Goal: Task Accomplishment & Management: Complete application form

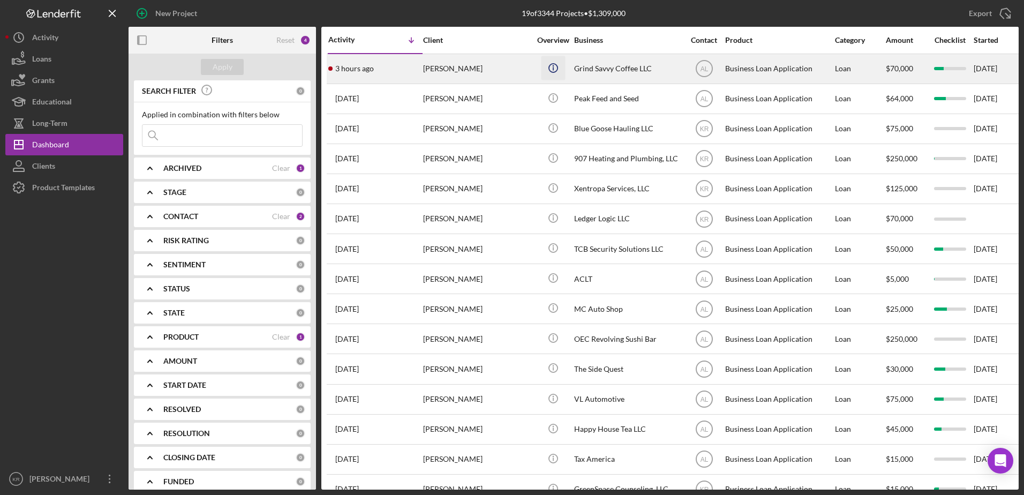
click at [544, 60] on icon "Icon/Info" at bounding box center [553, 68] width 24 height 24
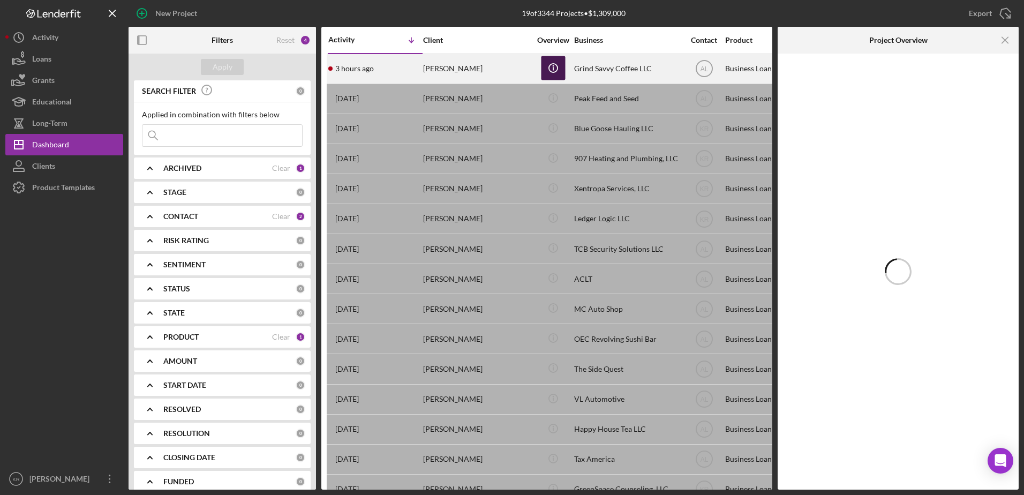
click at [552, 71] on icon "Icon/Info" at bounding box center [553, 68] width 24 height 24
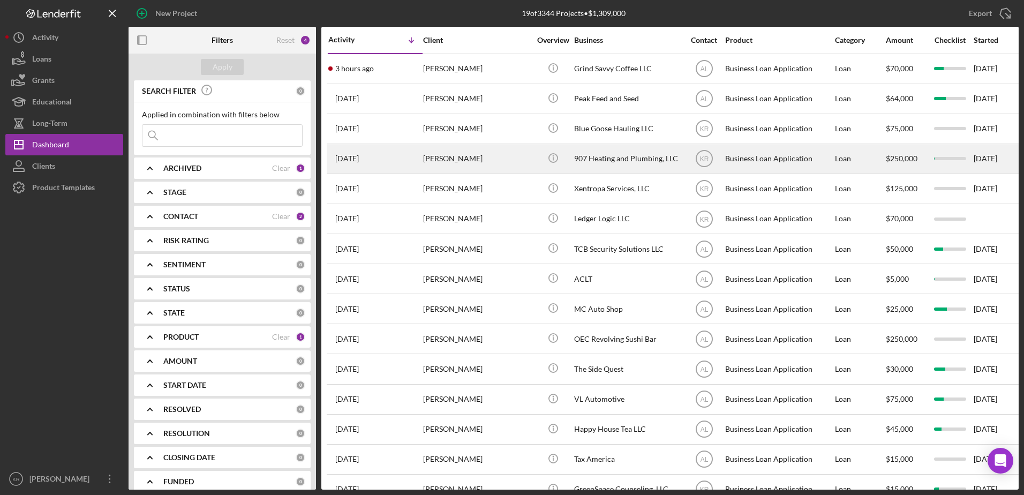
click at [430, 154] on div "[PERSON_NAME]" at bounding box center [476, 159] width 107 height 28
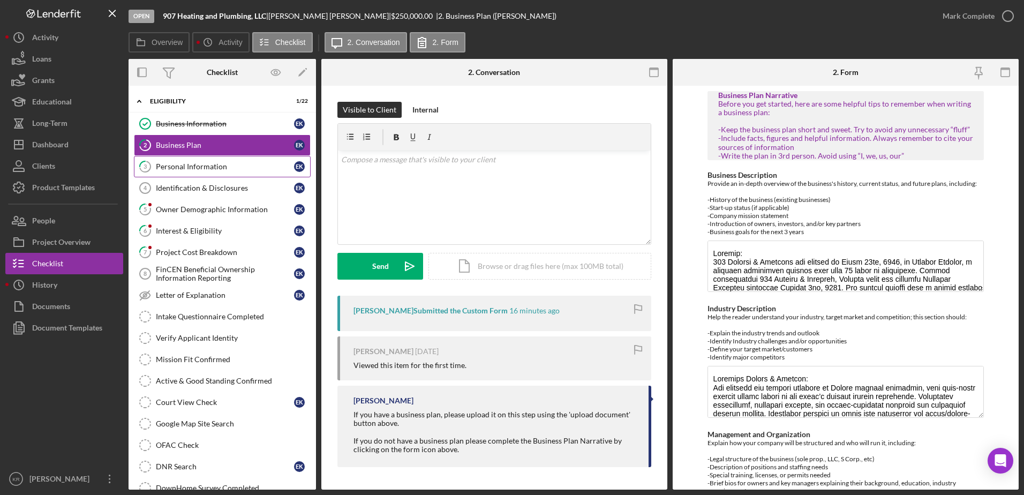
click at [200, 164] on div "Personal Information" at bounding box center [225, 166] width 138 height 9
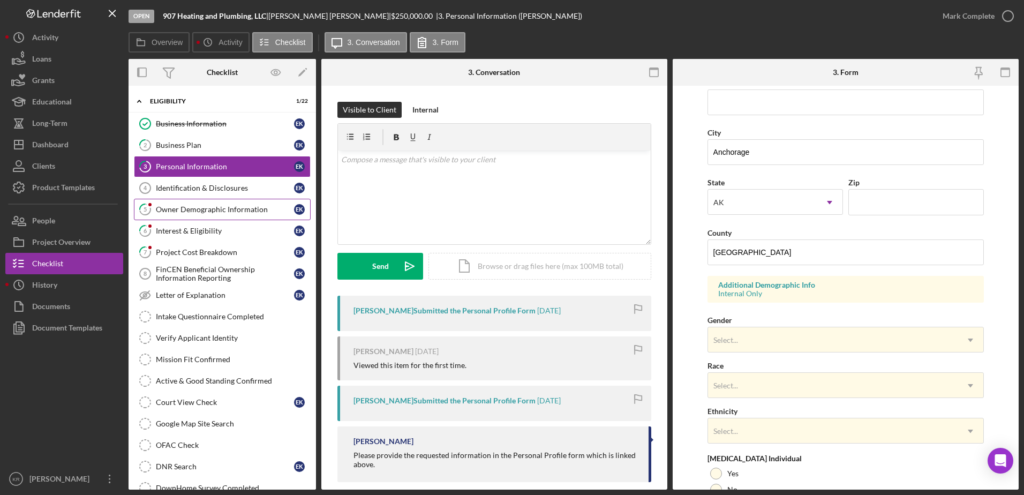
click at [182, 206] on div "Owner Demographic Information" at bounding box center [225, 209] width 138 height 9
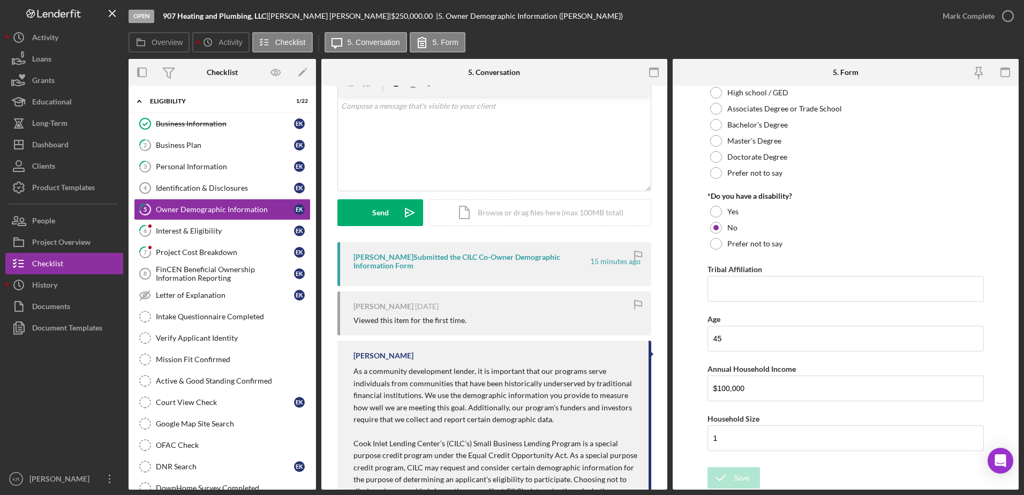
scroll to position [524, 0]
click at [203, 177] on link "3 Personal Information E K" at bounding box center [222, 166] width 177 height 21
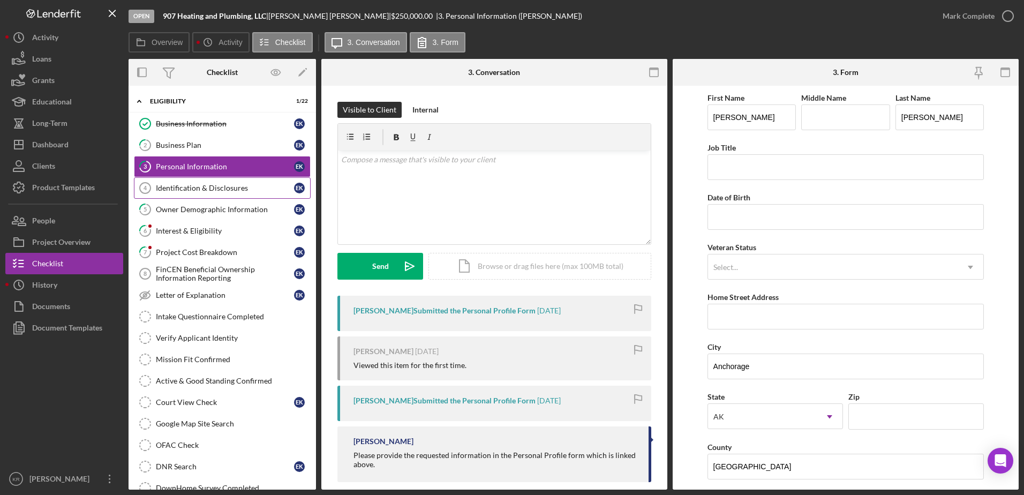
click at [198, 184] on div "Identification & Disclosures" at bounding box center [225, 188] width 138 height 9
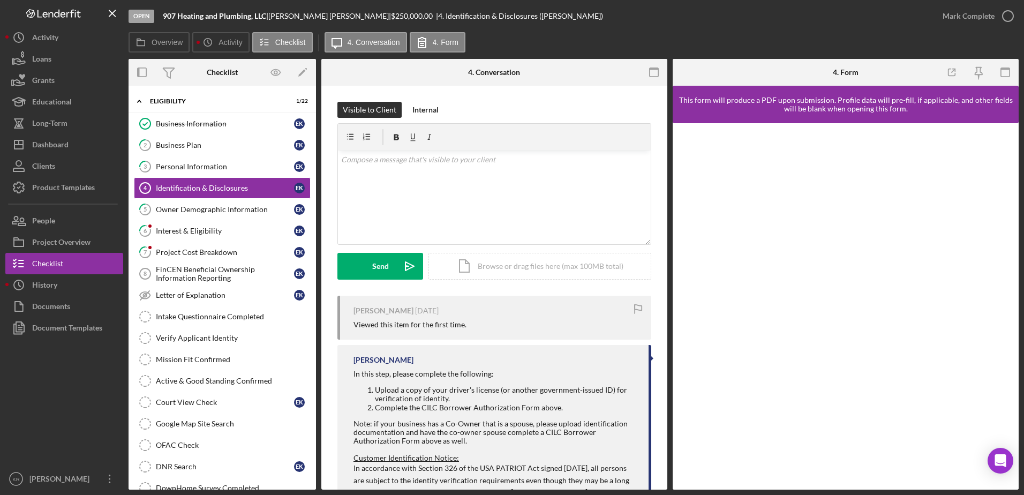
click at [547, 287] on div "Visible to Client Internal v Color teal Color pink Remove color Add row above A…" at bounding box center [494, 199] width 314 height 194
click at [547, 273] on div "Icon/Document Browse or drag files here (max 100MB total) Tap to choose files o…" at bounding box center [539, 266] width 223 height 27
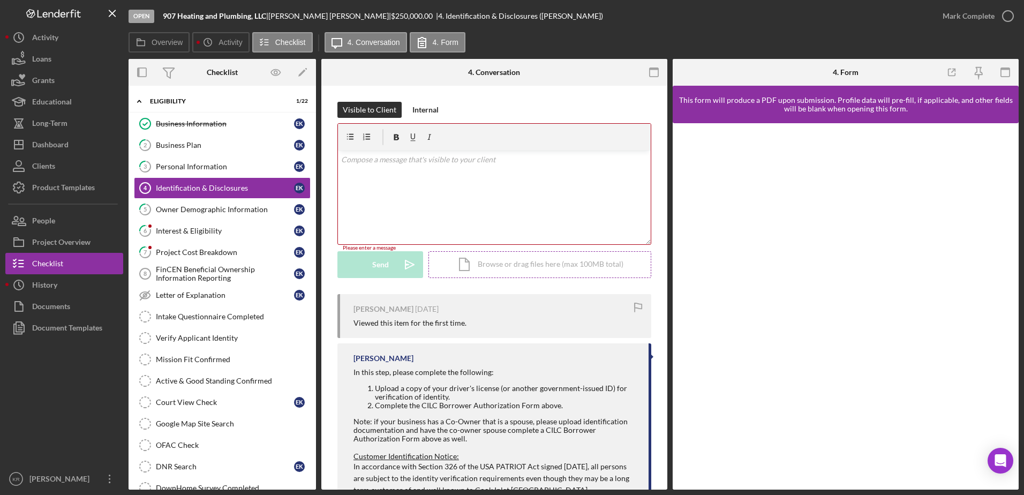
click at [520, 263] on div "Icon/Document Browse or drag files here (max 100MB total) Tap to choose files o…" at bounding box center [539, 264] width 223 height 27
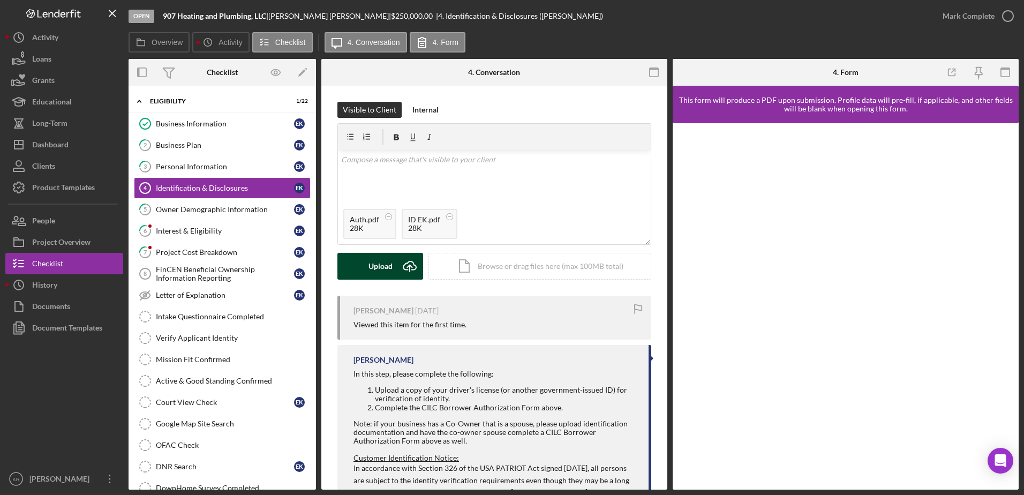
click at [391, 256] on div "Upload" at bounding box center [380, 266] width 24 height 27
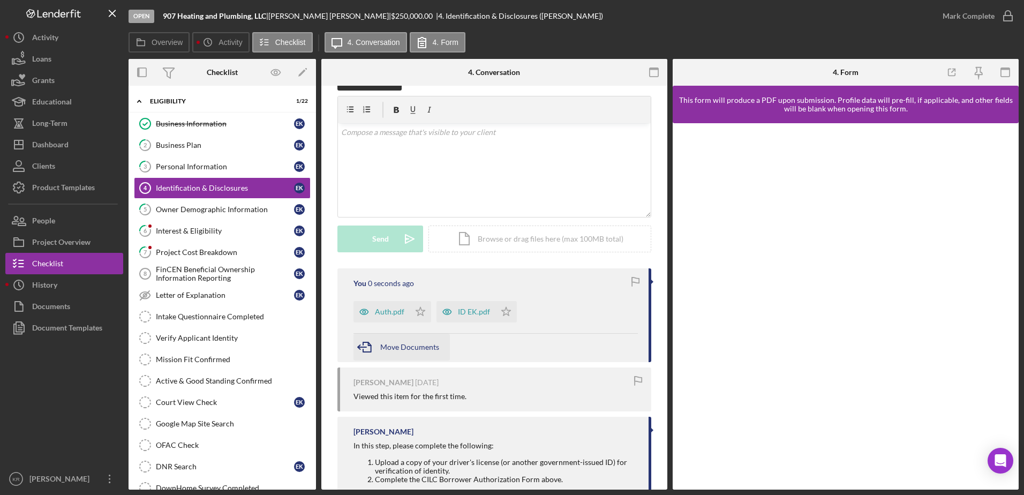
scroll to position [54, 0]
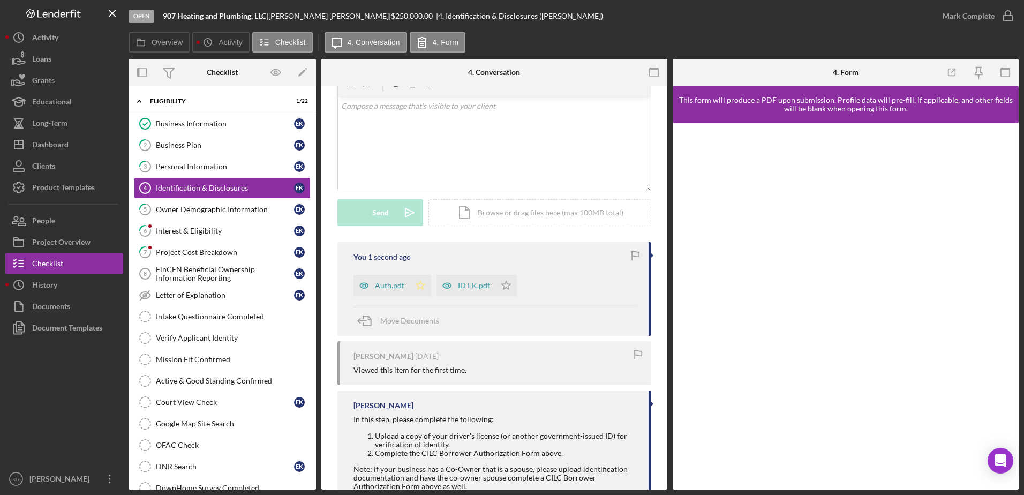
click at [422, 286] on icon "Icon/Star" at bounding box center [420, 285] width 21 height 21
click at [505, 285] on icon "Icon/Star" at bounding box center [505, 285] width 21 height 21
click at [169, 210] on div "Owner Demographic Information" at bounding box center [225, 209] width 138 height 9
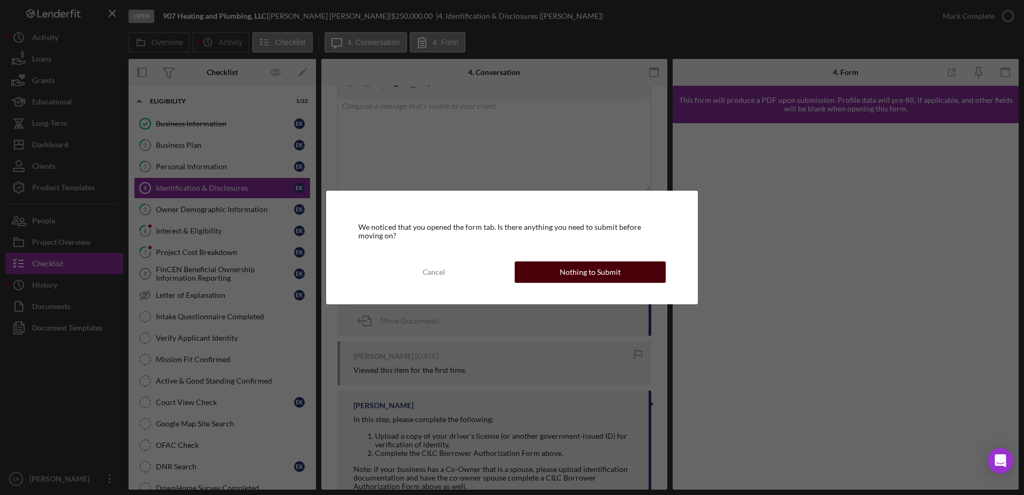
click at [605, 282] on div "Nothing to Submit" at bounding box center [589, 271] width 61 height 21
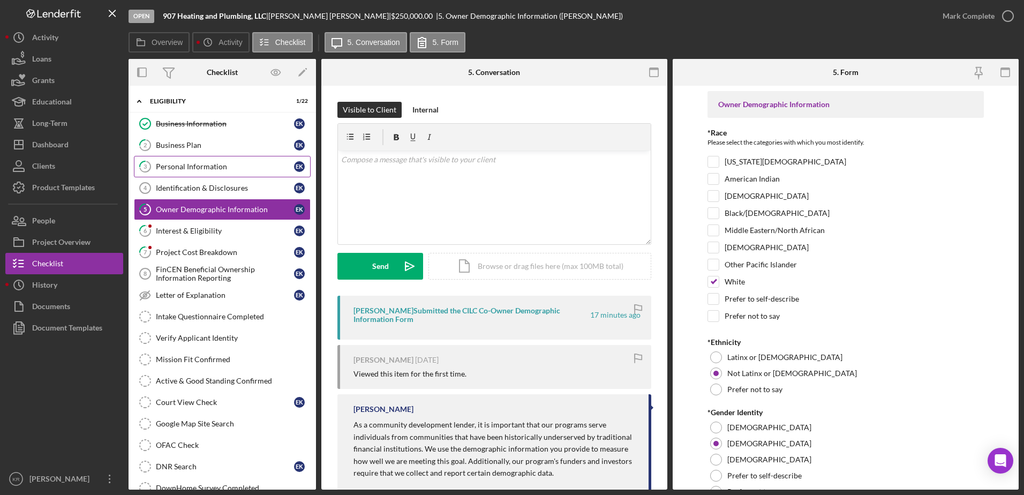
click at [205, 156] on link "3 Personal Information E K" at bounding box center [222, 166] width 177 height 21
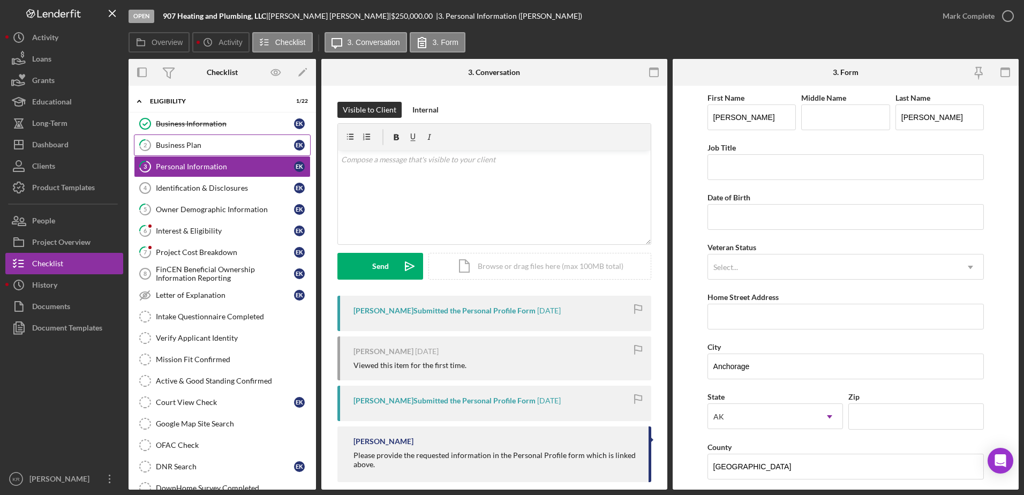
click at [205, 145] on div "Business Plan" at bounding box center [225, 145] width 138 height 9
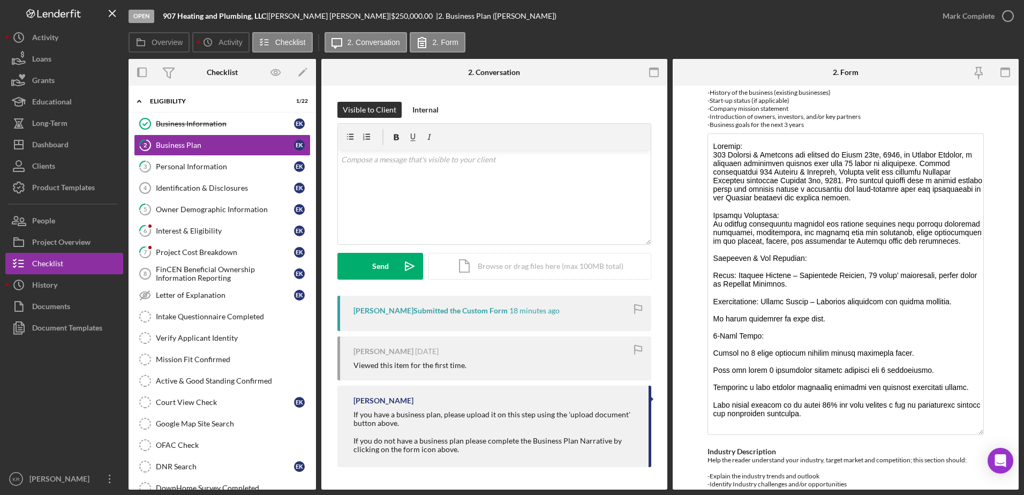
drag, startPoint x: 977, startPoint y: 183, endPoint x: 982, endPoint y: 432, distance: 249.5
click at [982, 432] on form "Business Plan Narrative Before you get started, here are some helpful tips to r…" at bounding box center [845, 288] width 346 height 404
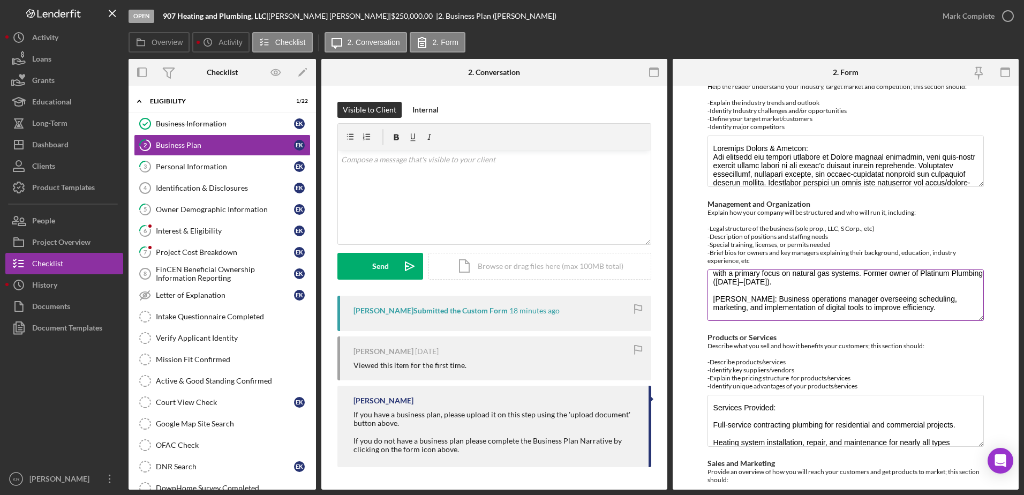
scroll to position [482, 0]
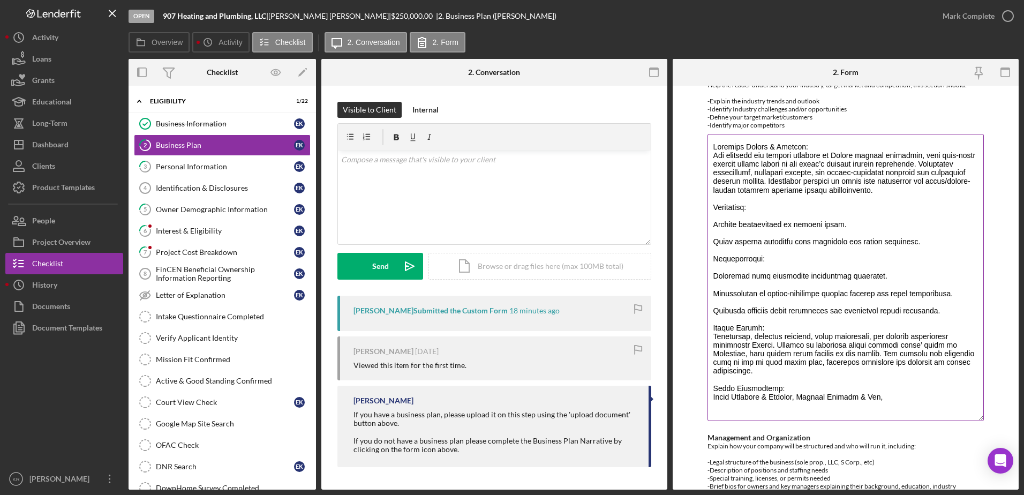
drag, startPoint x: 974, startPoint y: 183, endPoint x: 953, endPoint y: 419, distance: 236.4
click at [953, 419] on textarea "Industry Description" at bounding box center [845, 277] width 277 height 287
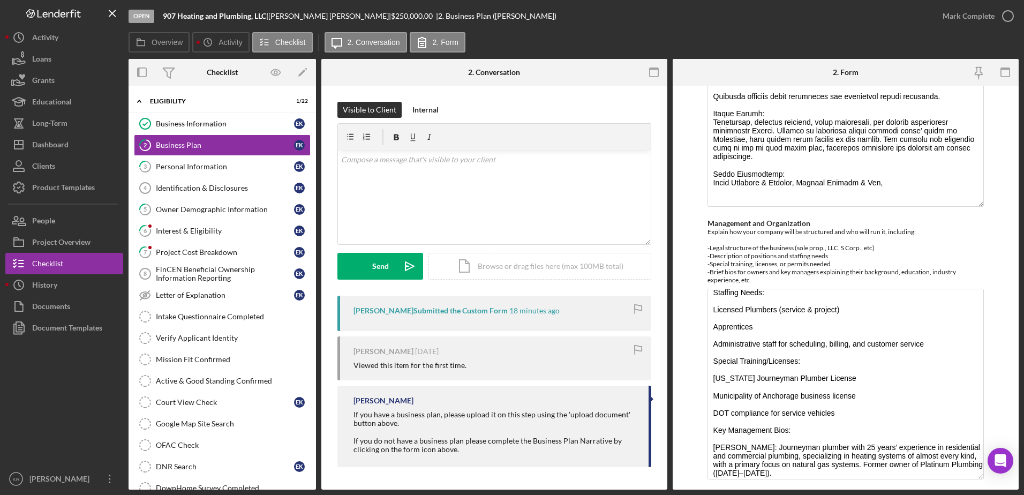
scroll to position [23, 0]
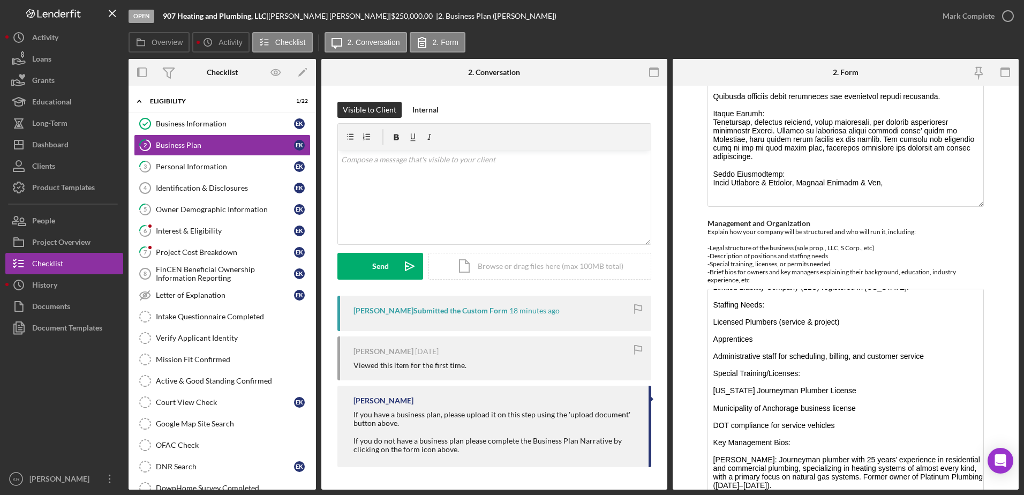
drag, startPoint x: 980, startPoint y: 338, endPoint x: 980, endPoint y: 514, distance: 176.1
click at [980, 494] on html "Open 907 Heating and Plumbing, LLC | [PERSON_NAME] | $250,000.00 | 2. Business …" at bounding box center [512, 247] width 1024 height 495
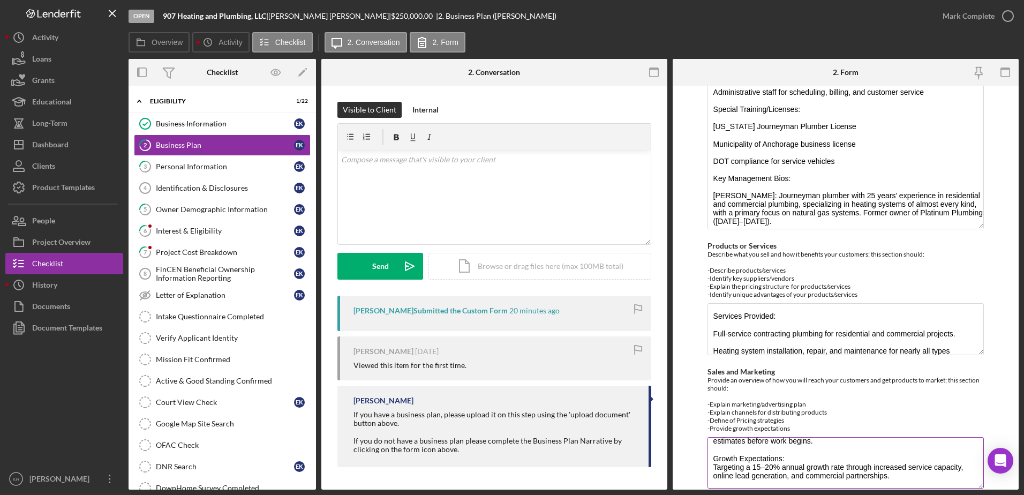
scroll to position [1017, 0]
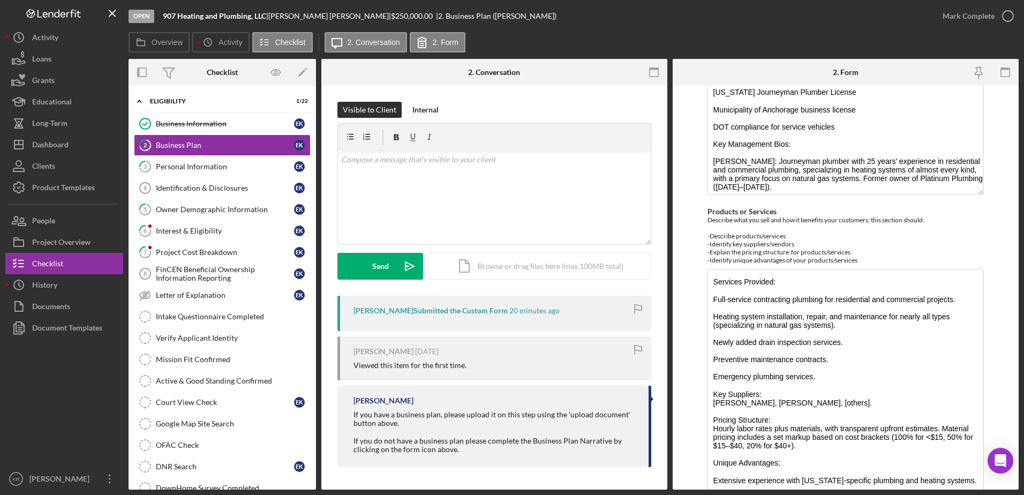
drag, startPoint x: 976, startPoint y: 318, endPoint x: 982, endPoint y: 502, distance: 184.2
click at [982, 494] on html "Open 907 Heating and Plumbing, LLC | [PERSON_NAME] | $250,000.00 | 2. Business …" at bounding box center [512, 247] width 1024 height 495
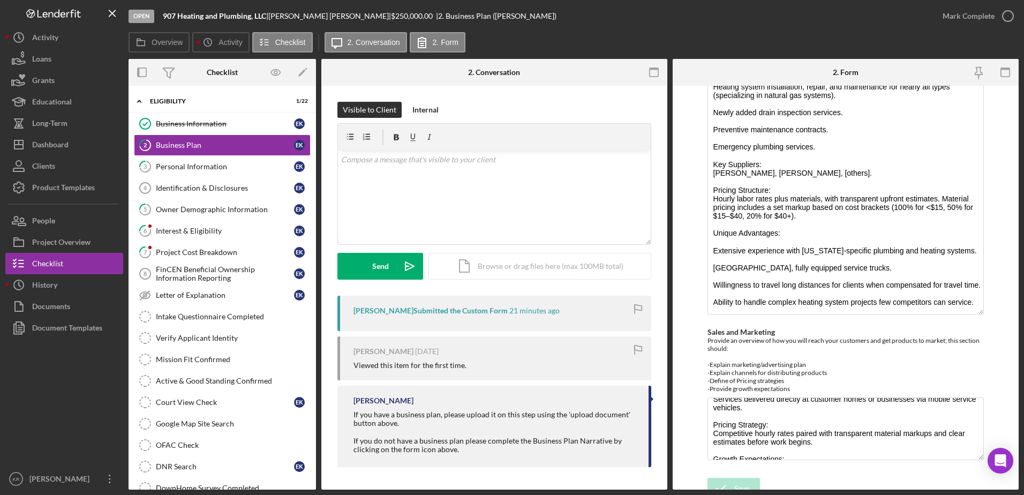
scroll to position [76, 0]
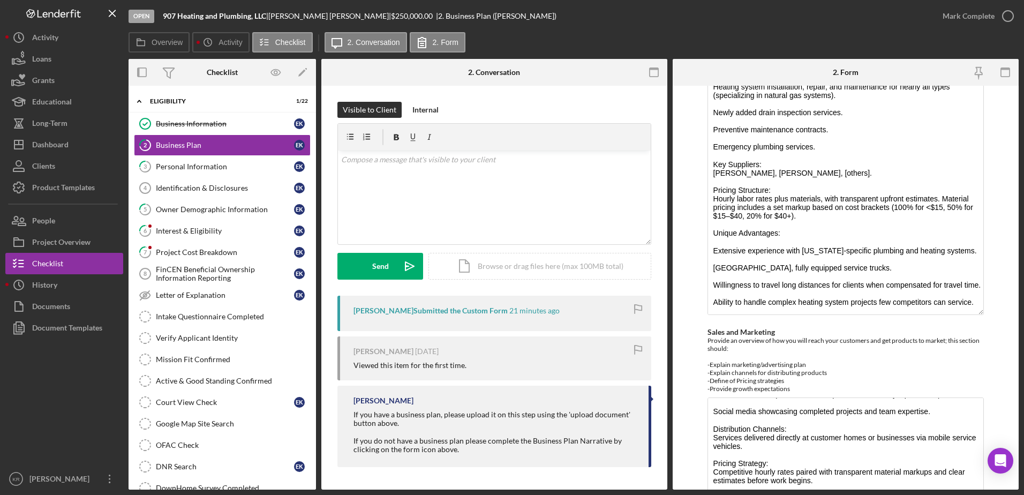
drag, startPoint x: 972, startPoint y: 443, endPoint x: 981, endPoint y: 522, distance: 79.2
click at [981, 494] on html "Open 907 Heating and Plumbing, LLC | [PERSON_NAME] | $250,000.00 | 2. Business …" at bounding box center [512, 247] width 1024 height 495
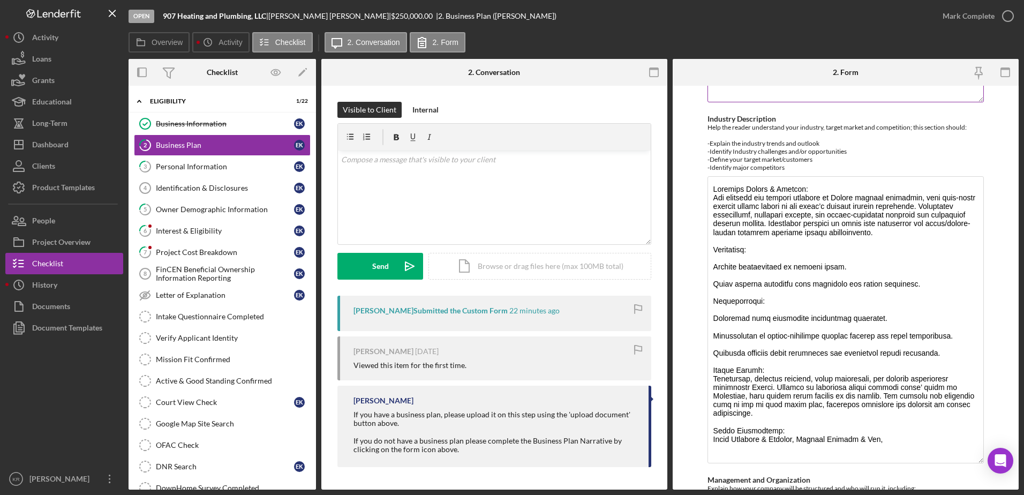
scroll to position [269, 0]
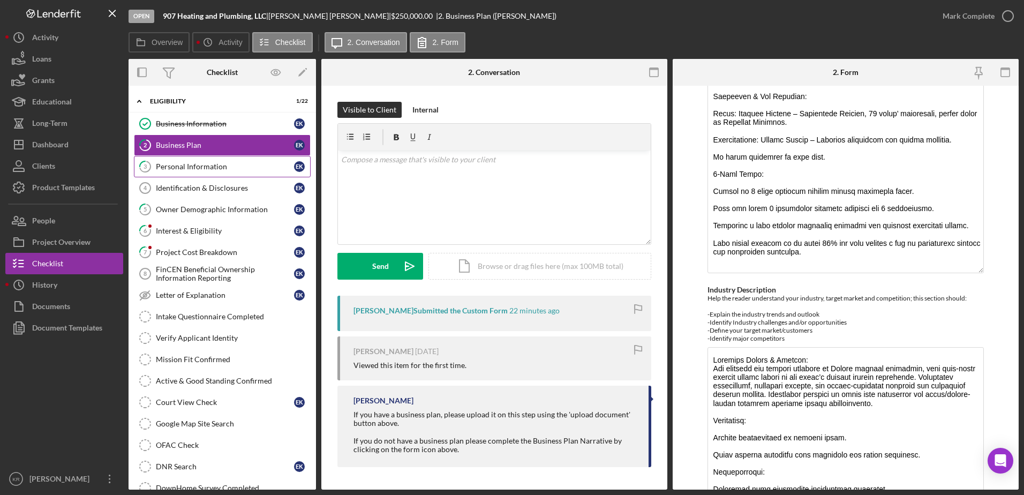
click at [196, 170] on div "Personal Information" at bounding box center [225, 166] width 138 height 9
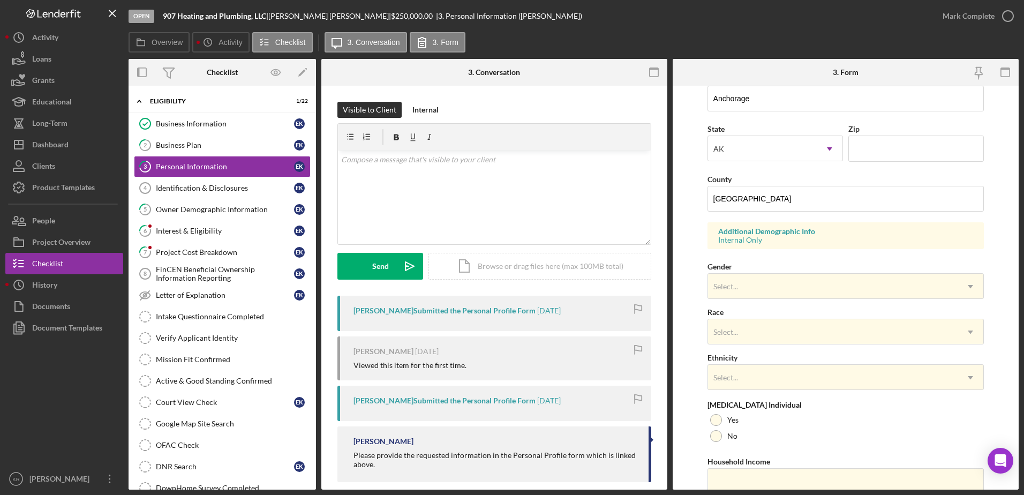
scroll to position [311, 0]
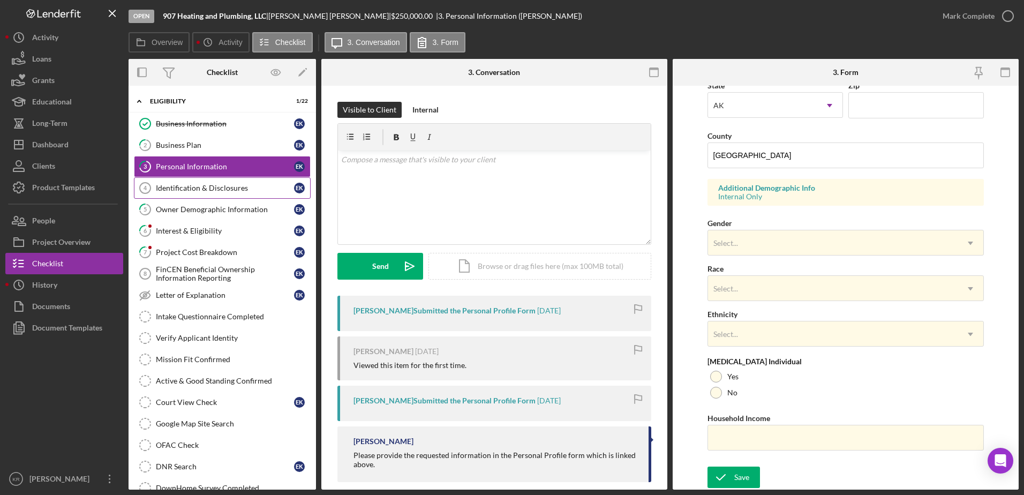
click at [179, 195] on link "Identification & Disclosures 4 Identification & Disclosures E K" at bounding box center [222, 187] width 177 height 21
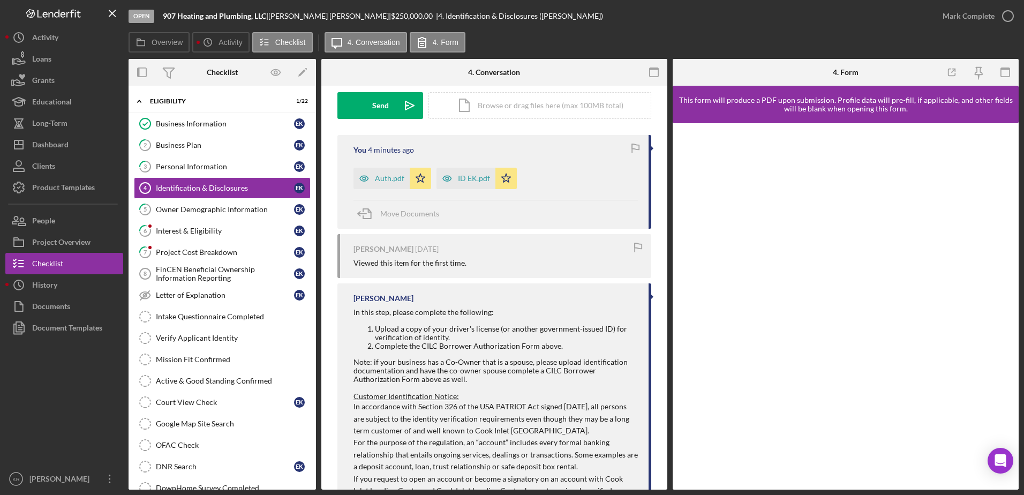
scroll to position [214, 0]
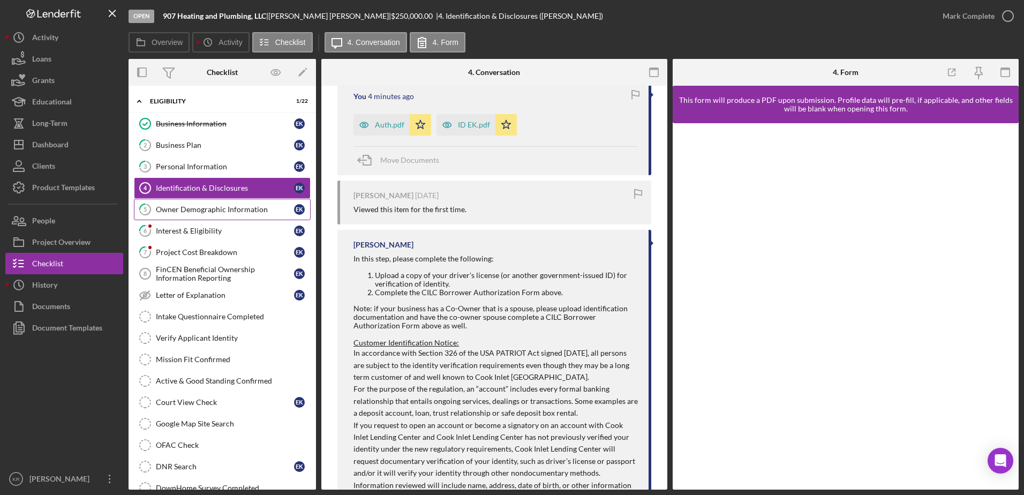
click at [195, 211] on div "Owner Demographic Information" at bounding box center [225, 209] width 138 height 9
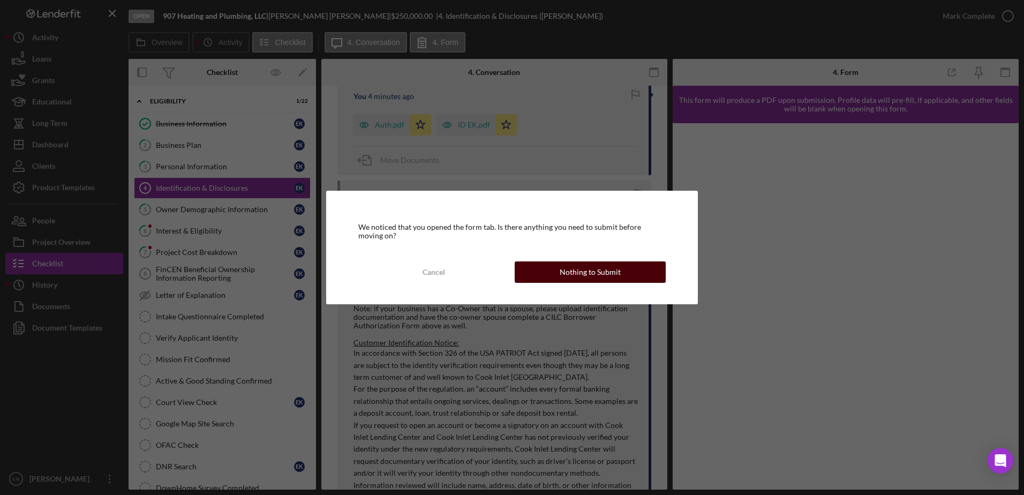
click at [567, 267] on div "Nothing to Submit" at bounding box center [589, 271] width 61 height 21
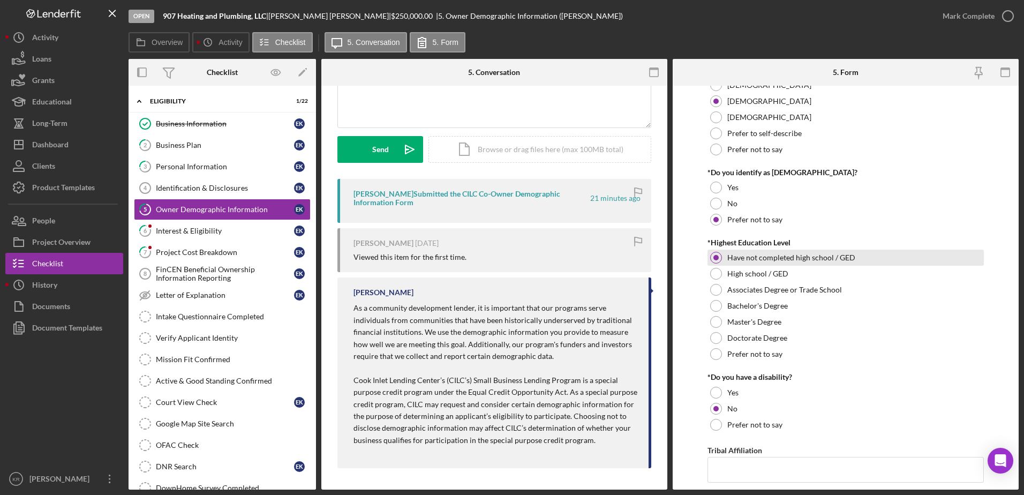
scroll to position [524, 0]
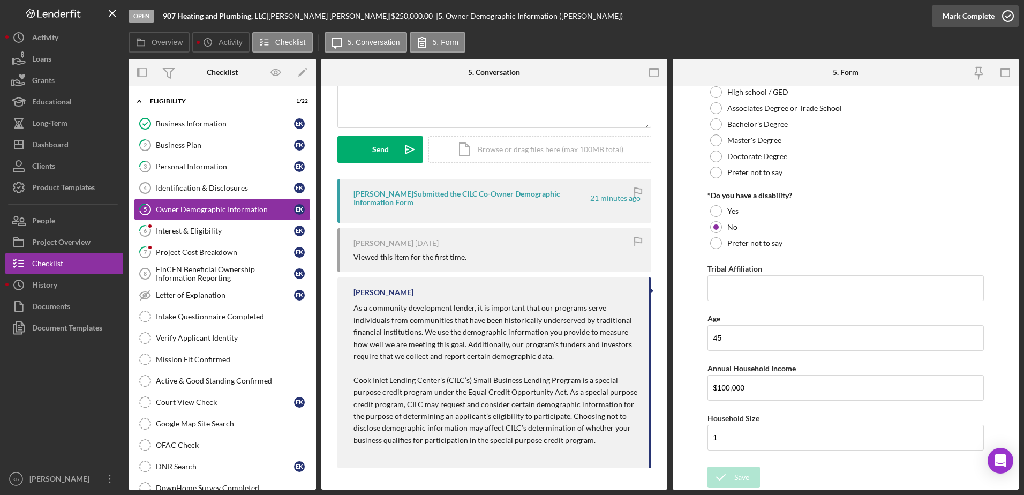
click at [976, 26] on div "Mark Complete" at bounding box center [968, 15] width 52 height 21
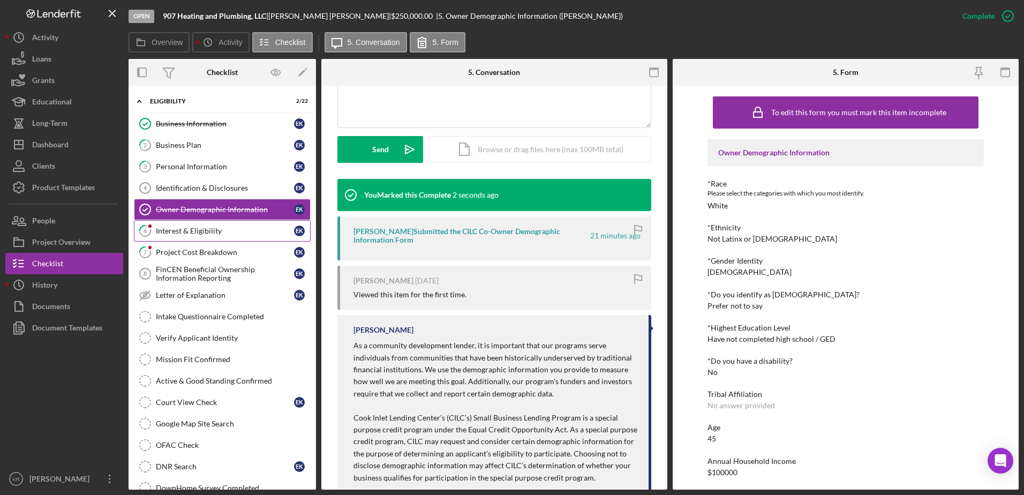
click at [216, 241] on link "6 Interest & Eligibility E K" at bounding box center [222, 230] width 177 height 21
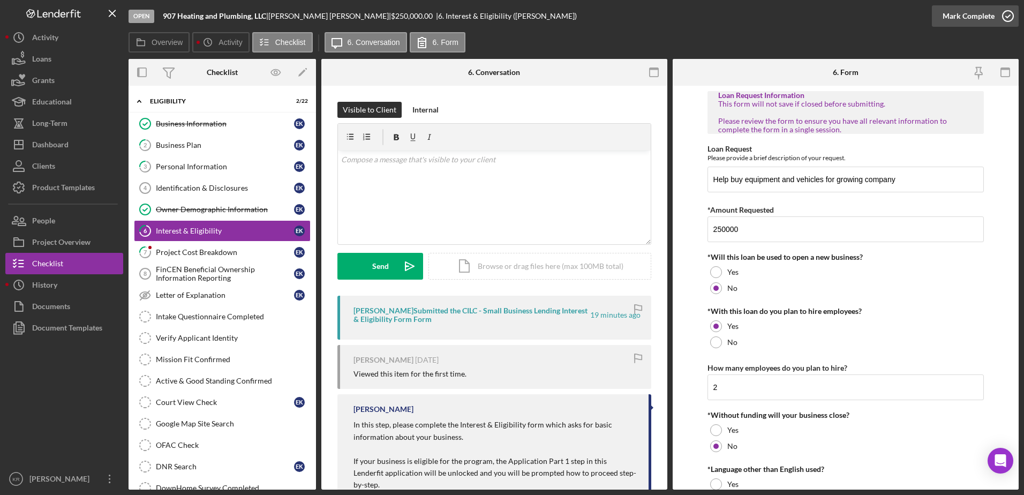
click at [966, 17] on div "Mark Complete" at bounding box center [968, 15] width 52 height 21
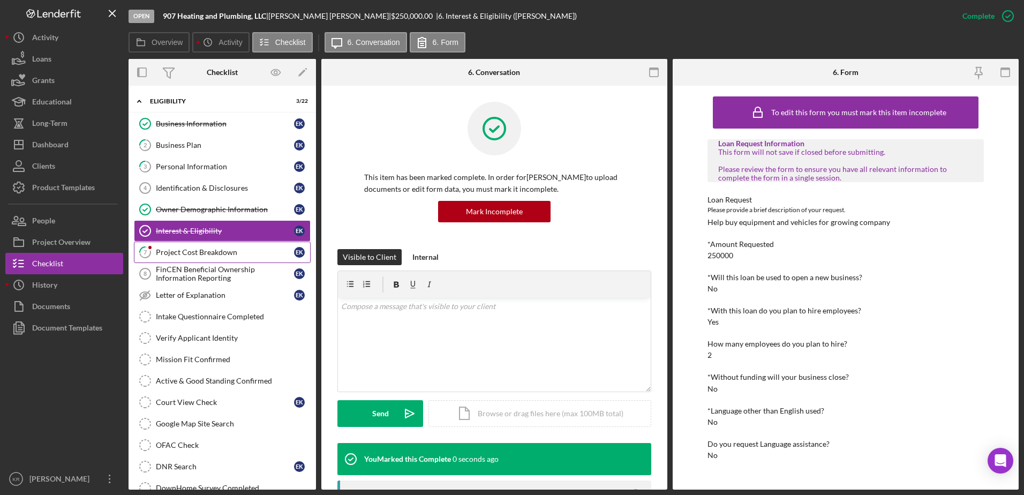
click at [181, 250] on div "Project Cost Breakdown" at bounding box center [225, 252] width 138 height 9
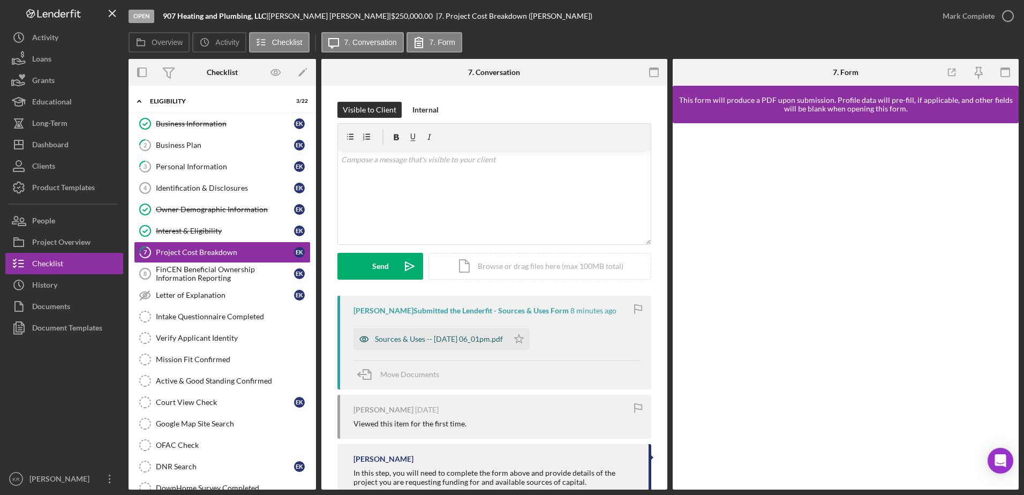
click at [414, 337] on div "Sources & Uses -- [DATE] 06_01pm.pdf" at bounding box center [439, 339] width 128 height 9
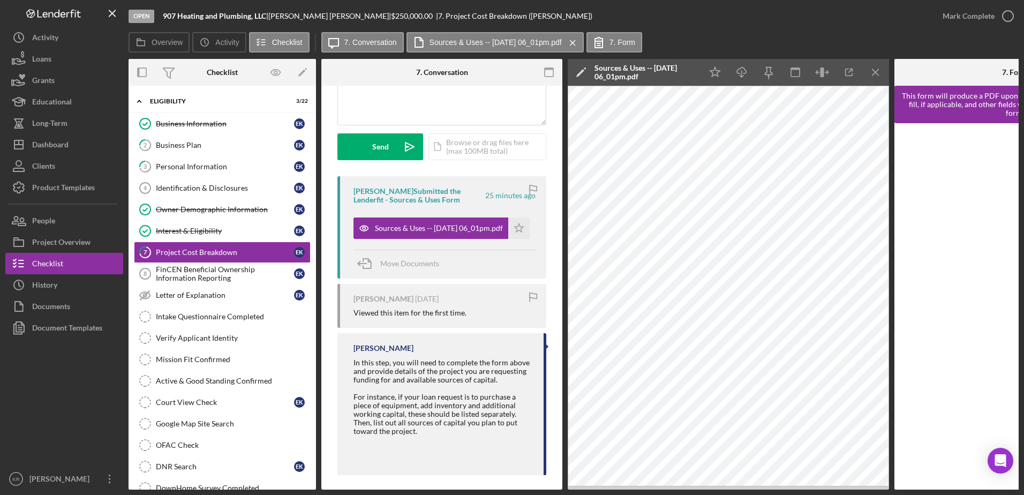
scroll to position [130, 0]
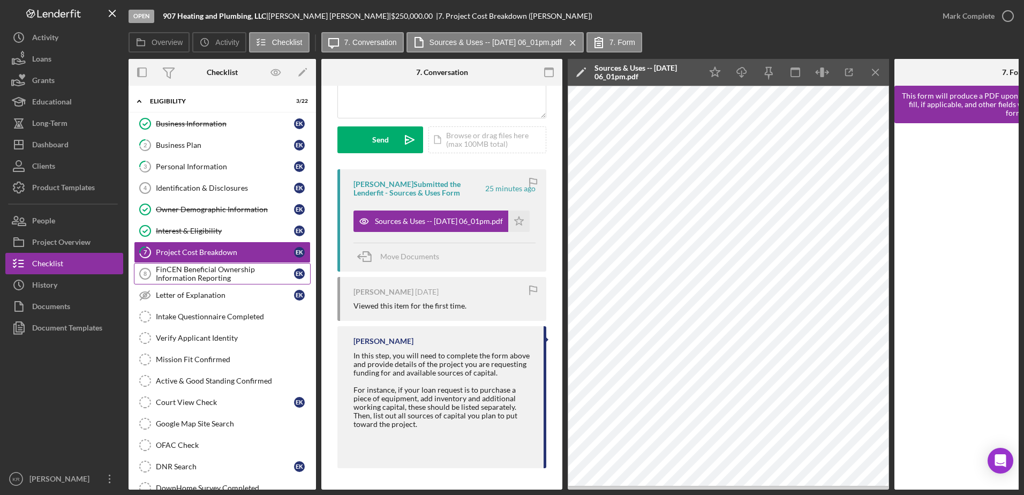
click at [188, 278] on div "FinCEN Beneficial Ownership Information Reporting" at bounding box center [225, 273] width 138 height 17
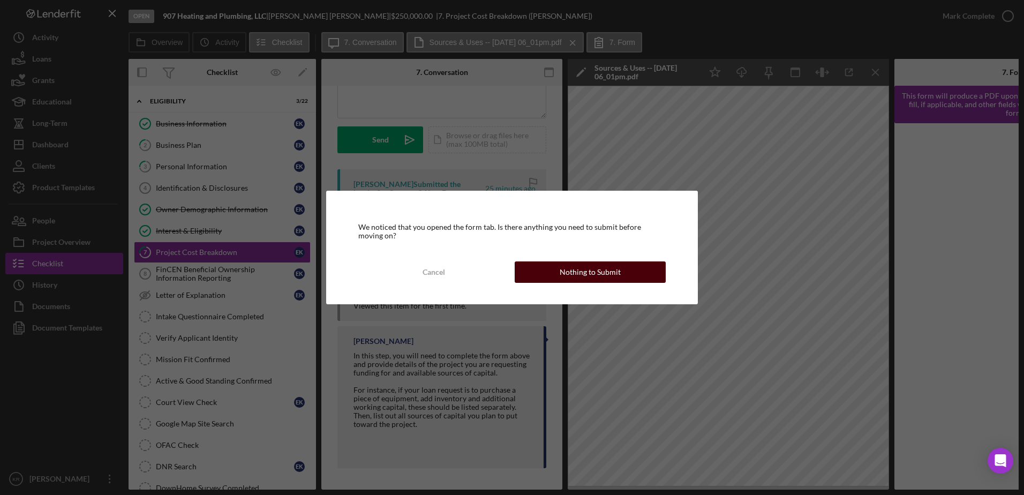
click at [587, 267] on div "Nothing to Submit" at bounding box center [589, 271] width 61 height 21
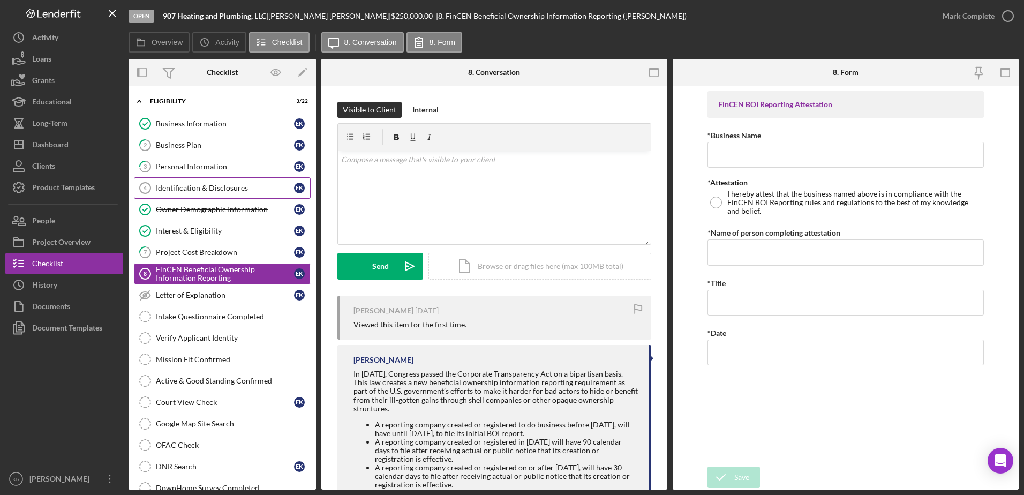
click at [181, 184] on div "Identification & Disclosures" at bounding box center [225, 188] width 138 height 9
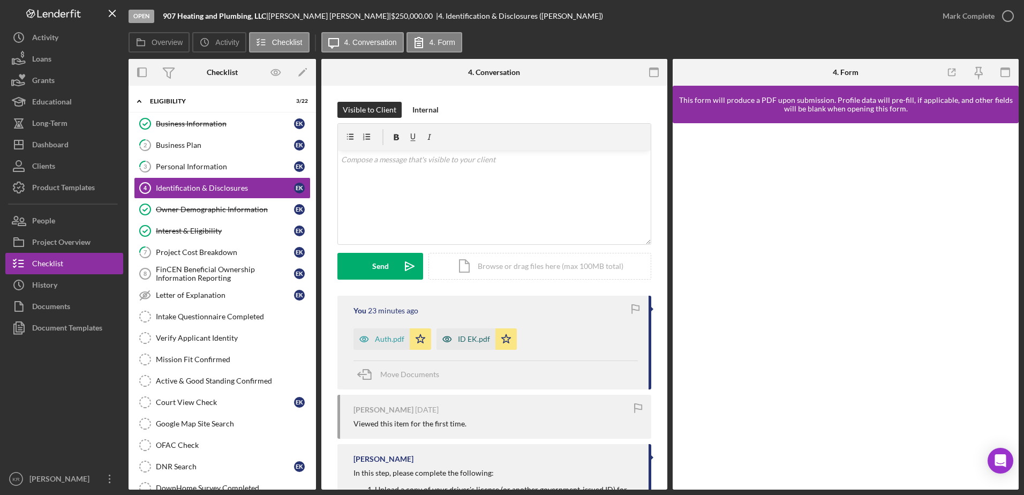
click at [441, 343] on icon "button" at bounding box center [446, 338] width 21 height 21
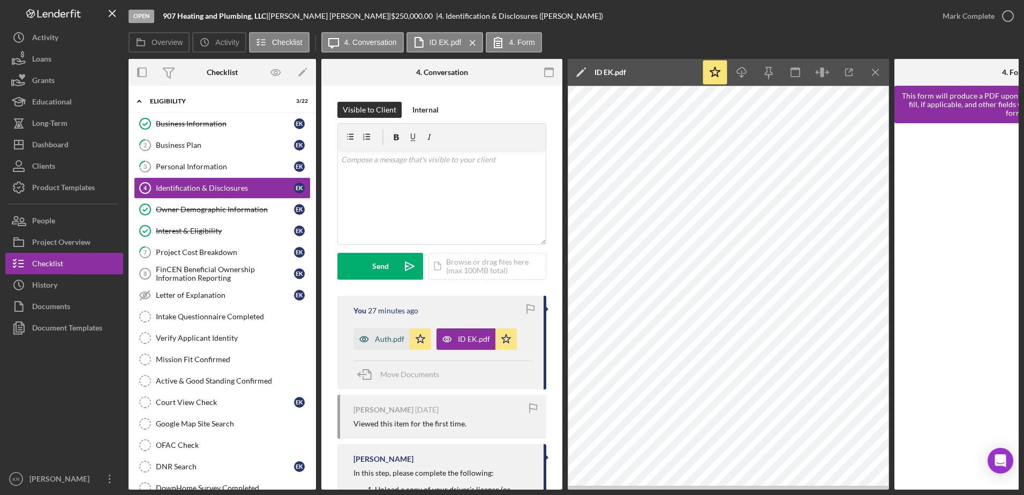
click at [375, 338] on div "Auth.pdf" at bounding box center [389, 339] width 29 height 9
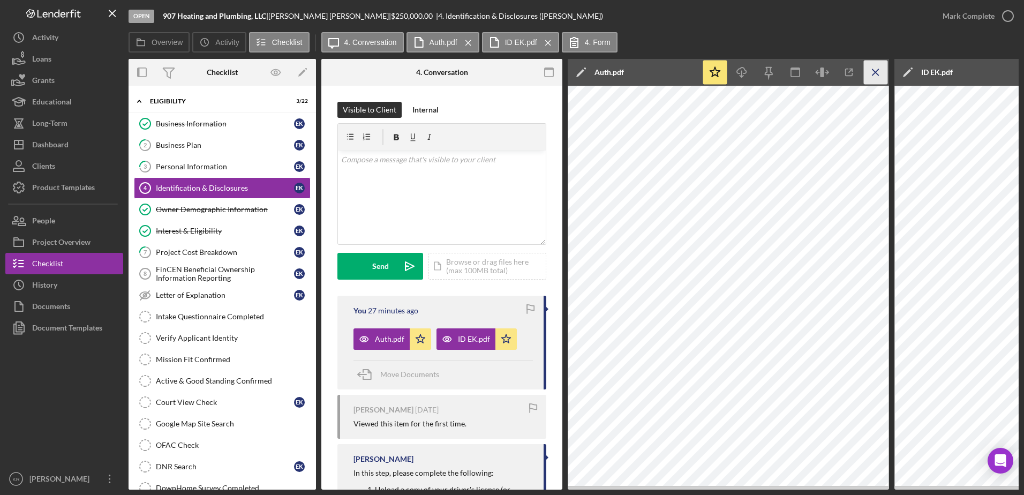
click at [871, 74] on icon "Icon/Menu Close" at bounding box center [875, 72] width 24 height 24
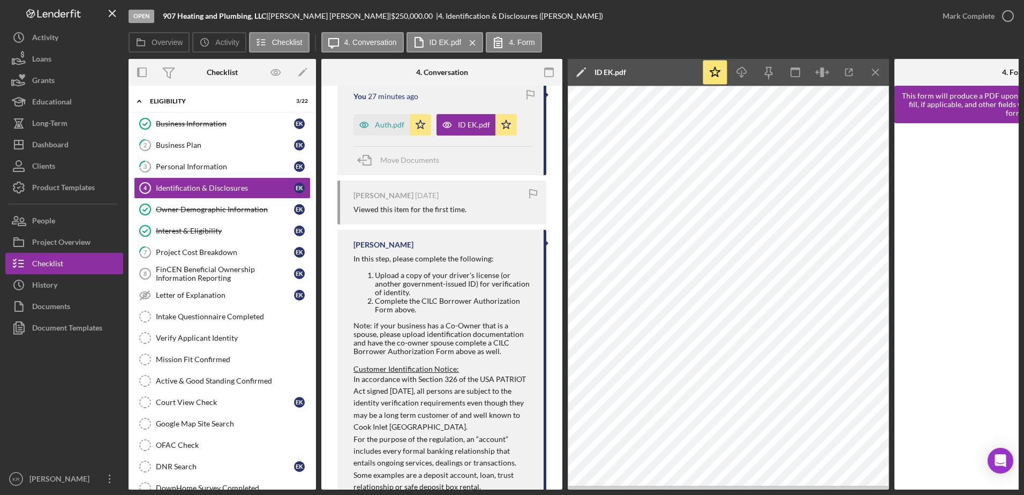
scroll to position [375, 0]
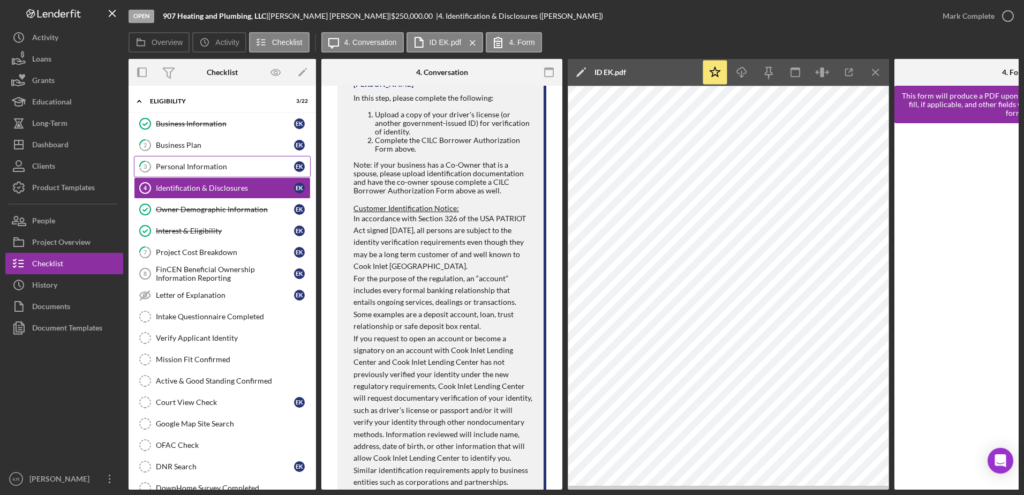
click at [192, 170] on div "Personal Information" at bounding box center [225, 166] width 138 height 9
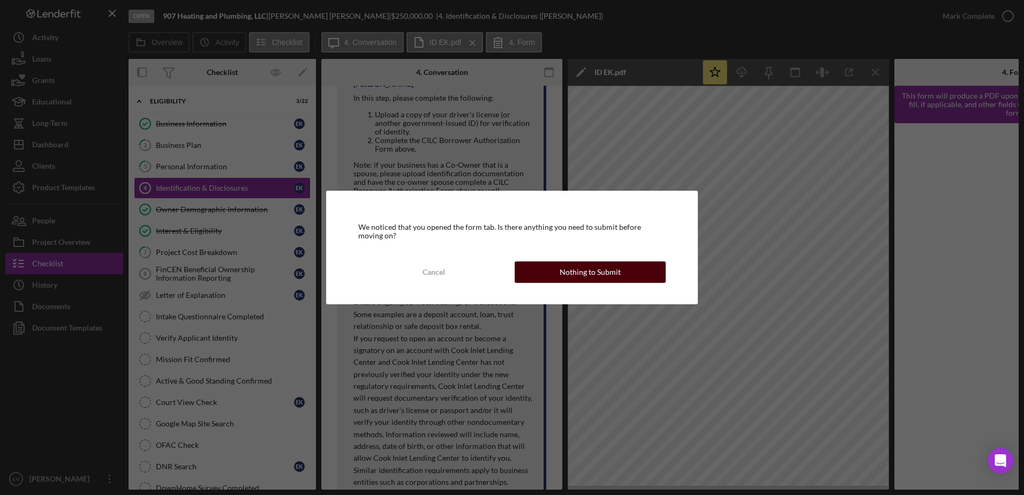
click at [596, 270] on div "Nothing to Submit" at bounding box center [589, 271] width 61 height 21
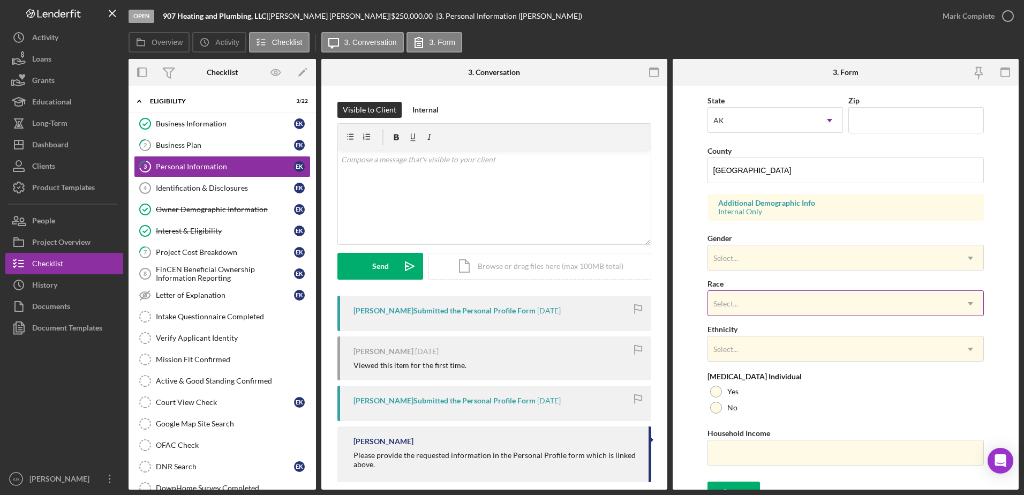
scroll to position [311, 0]
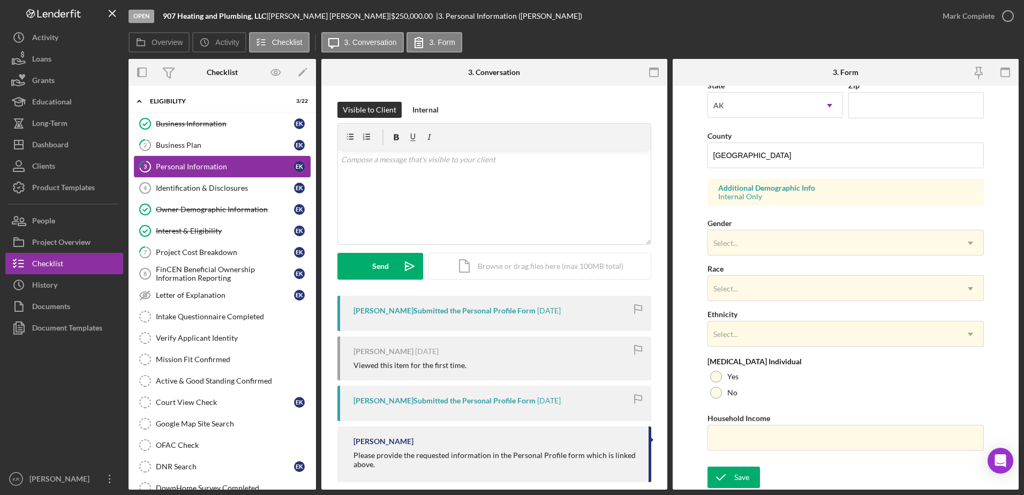
click at [216, 156] on link "3 Personal Information E K" at bounding box center [222, 166] width 177 height 21
click at [225, 145] on div "Business Plan" at bounding box center [225, 145] width 138 height 9
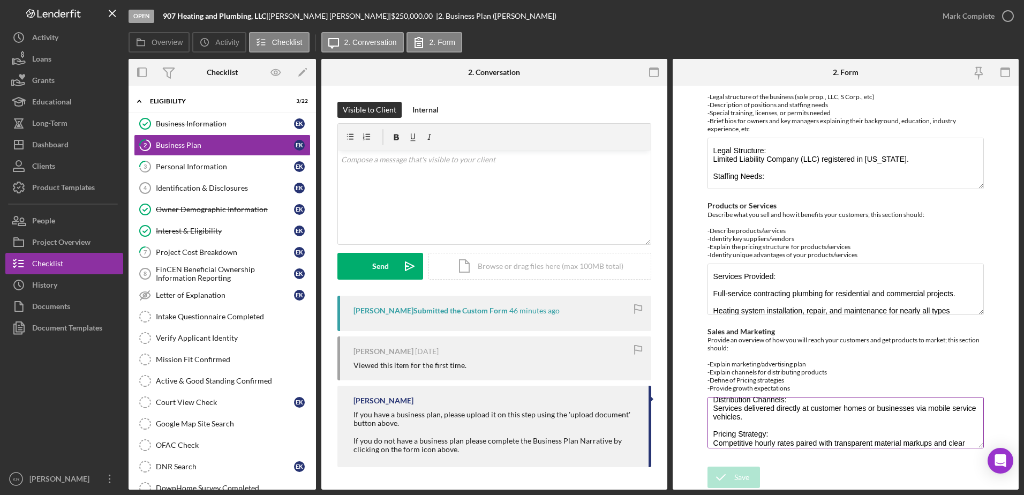
scroll to position [155, 0]
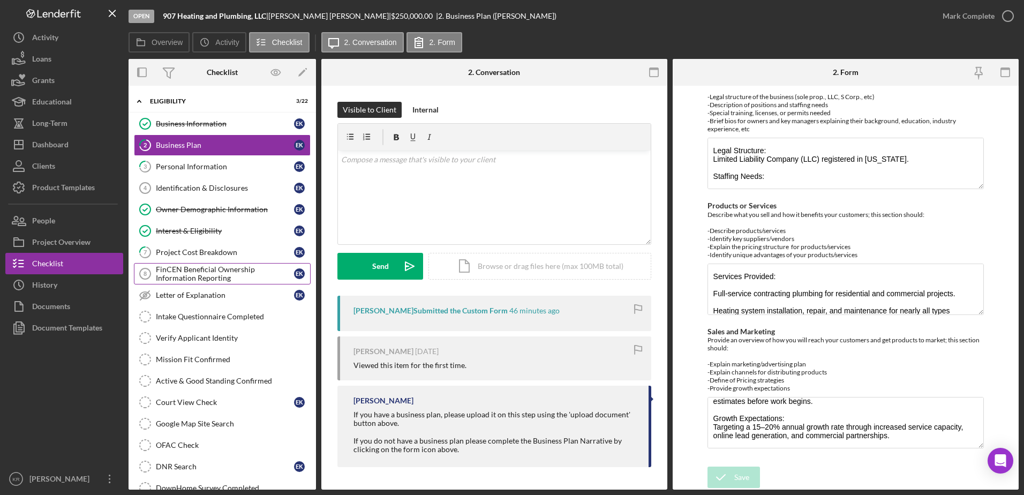
click at [184, 267] on div "FinCEN Beneficial Ownership Information Reporting" at bounding box center [225, 273] width 138 height 17
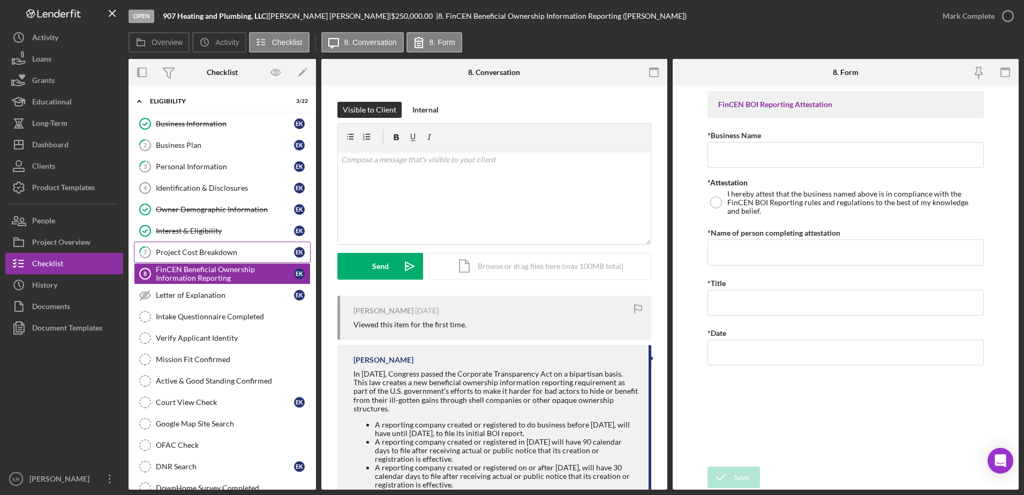
click at [200, 252] on div "Project Cost Breakdown" at bounding box center [225, 252] width 138 height 9
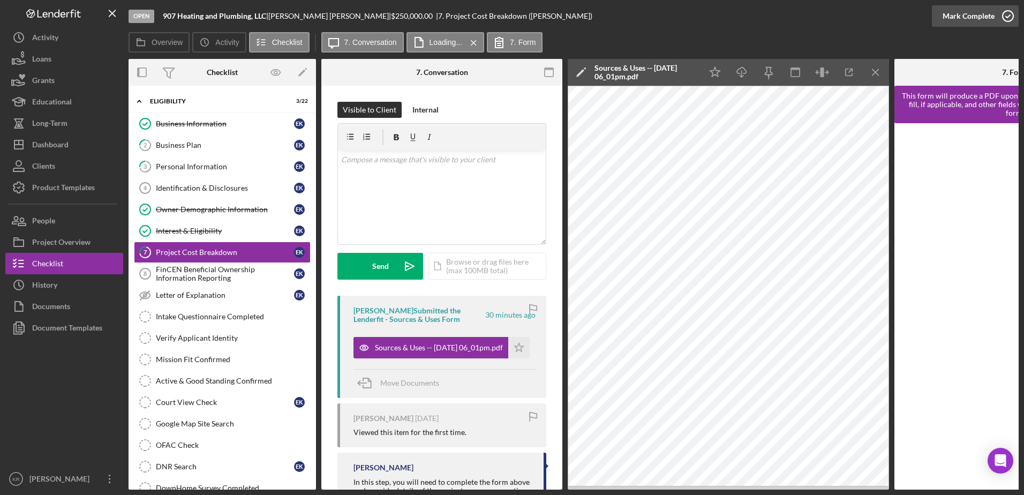
click at [985, 15] on div "Mark Complete" at bounding box center [968, 15] width 52 height 21
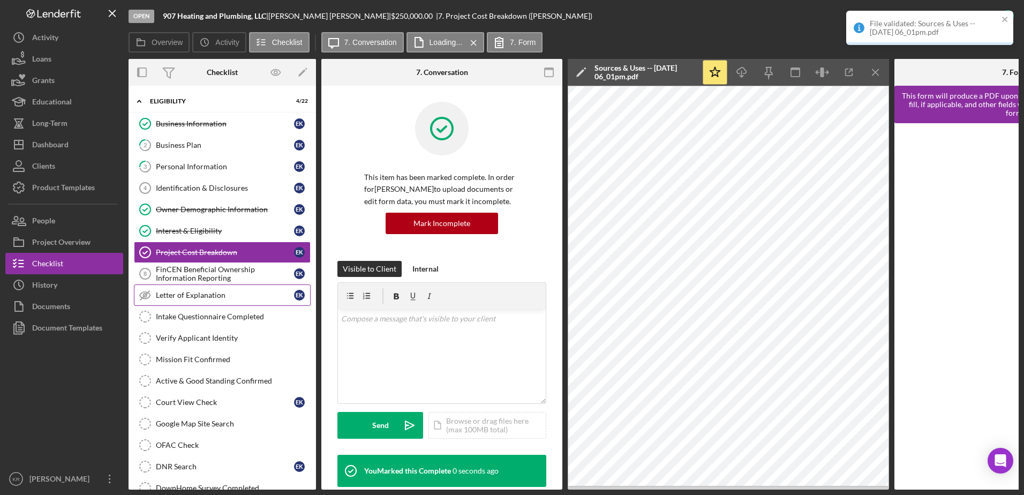
click at [193, 287] on link "Letter of Explanation Letter of Explanation E K" at bounding box center [222, 294] width 177 height 21
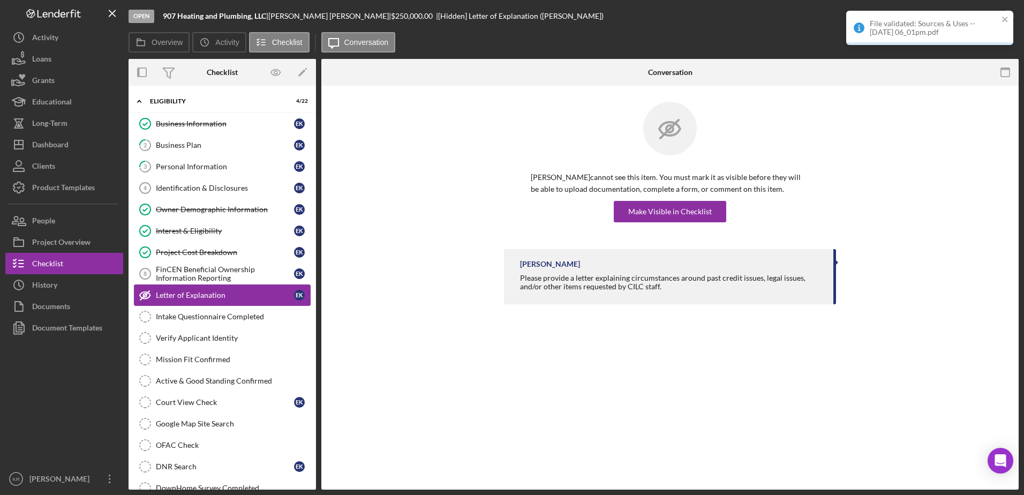
click at [196, 285] on link "Letter of Explanation Letter of Explanation E K" at bounding box center [222, 294] width 177 height 21
click at [219, 268] on div "FinCEN Beneficial Ownership Information Reporting" at bounding box center [225, 273] width 138 height 17
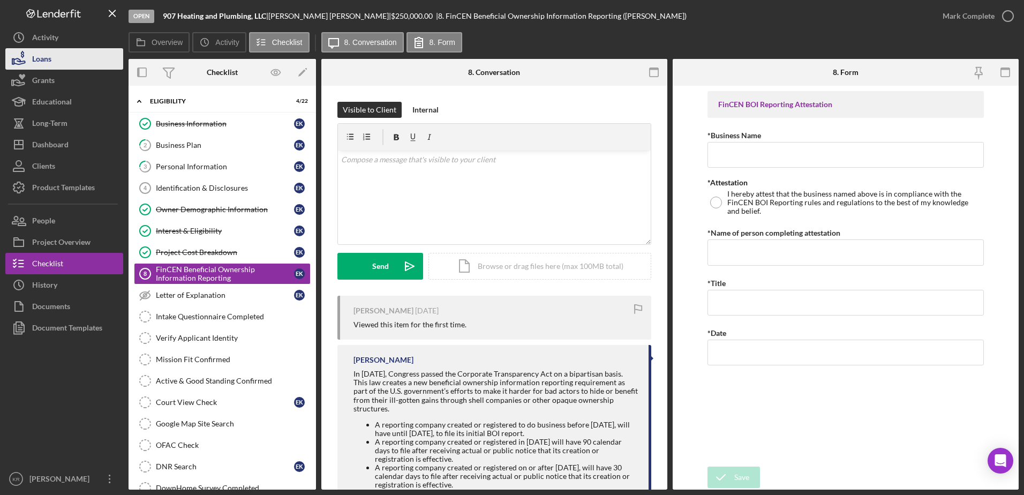
click at [34, 57] on div "Loans" at bounding box center [41, 60] width 19 height 24
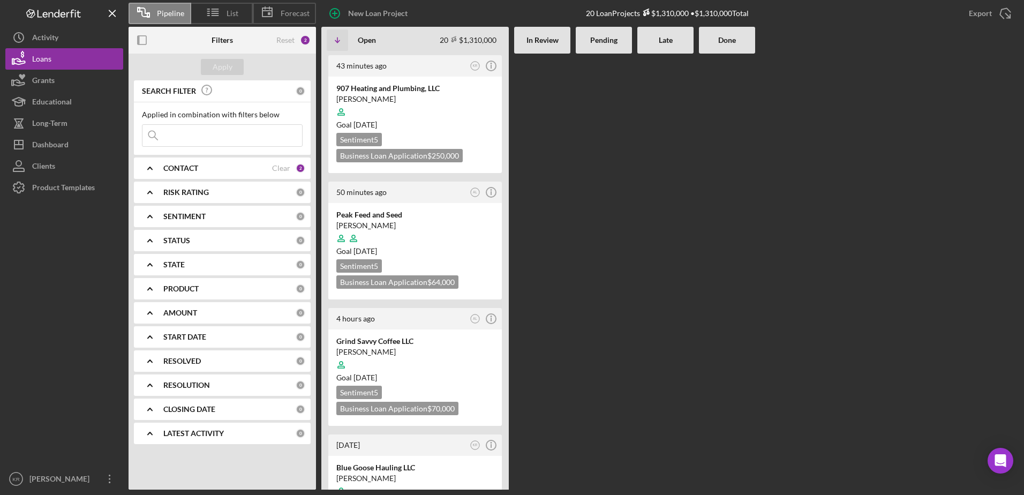
click at [181, 132] on input at bounding box center [222, 135] width 160 height 21
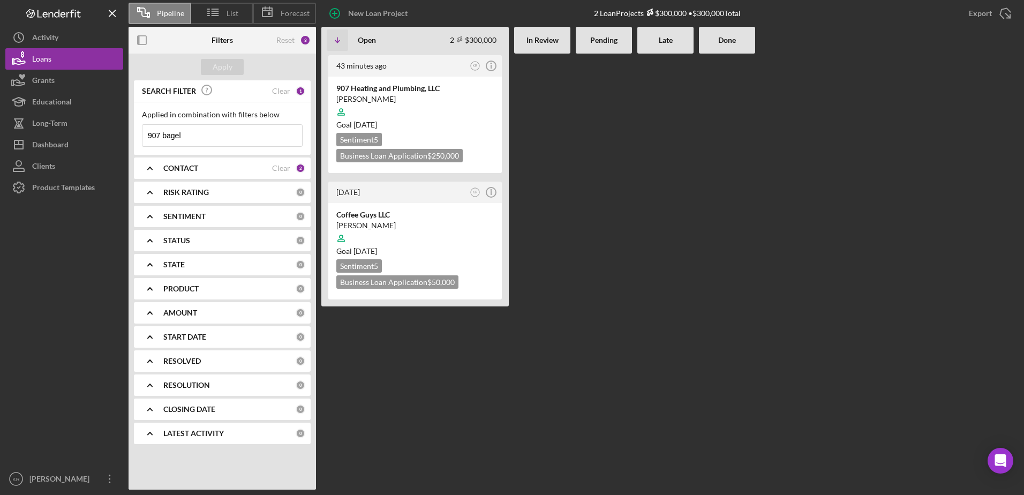
type input "907 bagel"
click at [205, 285] on div "PRODUCT" at bounding box center [229, 288] width 132 height 9
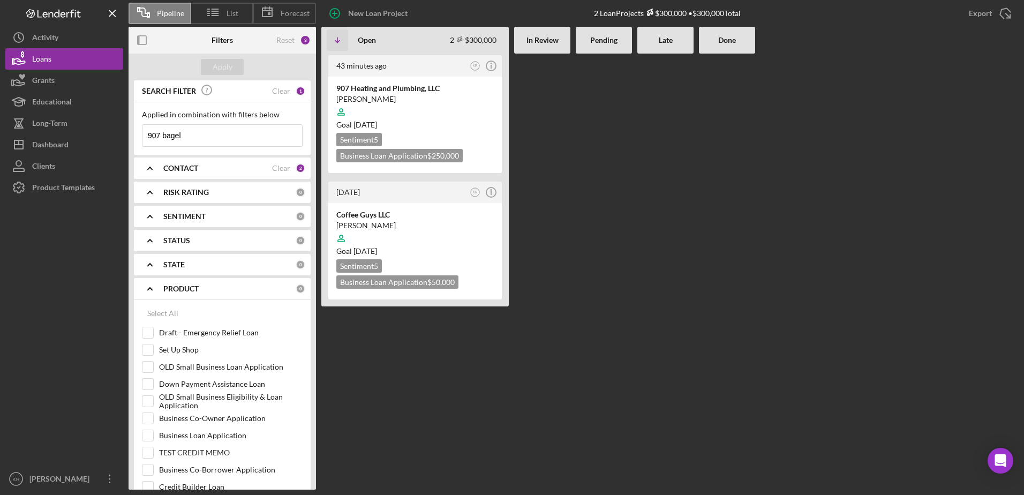
click at [189, 280] on div "PRODUCT 0" at bounding box center [234, 288] width 142 height 21
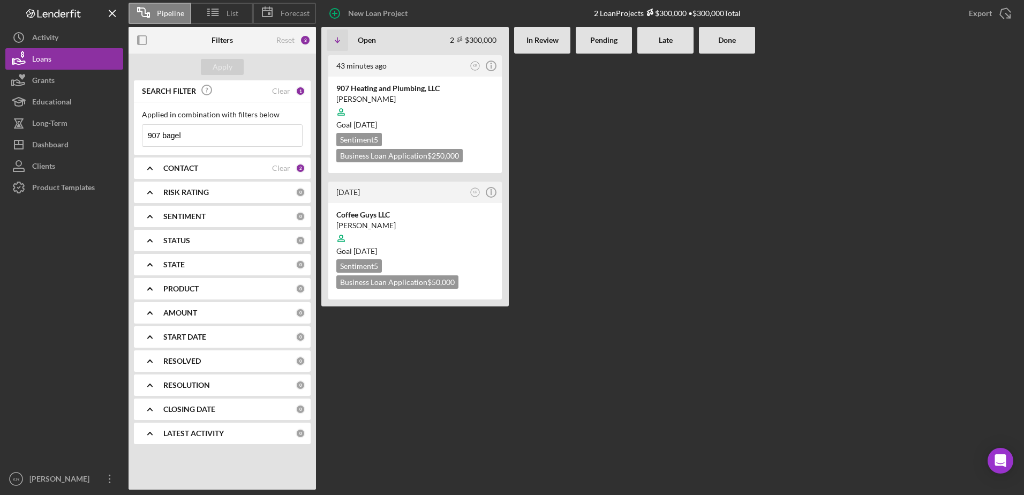
click at [176, 293] on b "PRODUCT" at bounding box center [180, 288] width 35 height 9
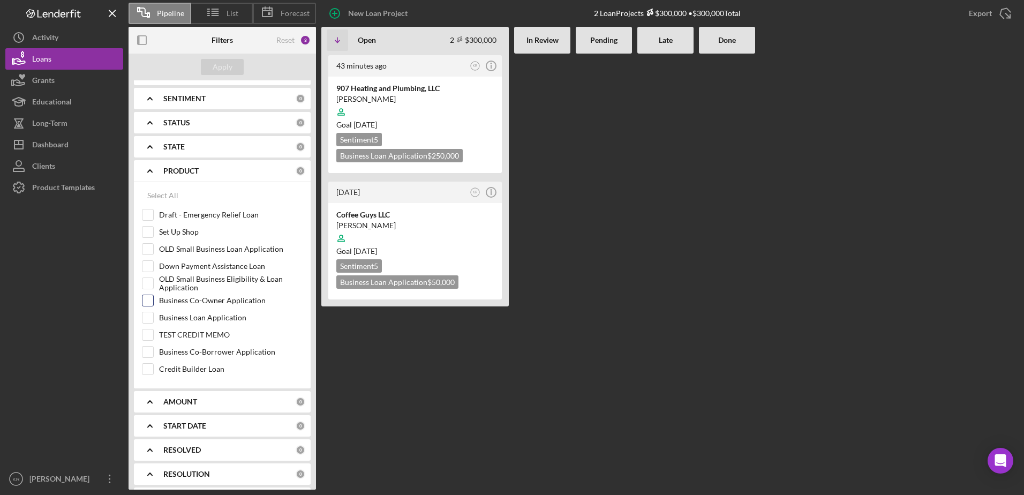
scroll to position [62, 0]
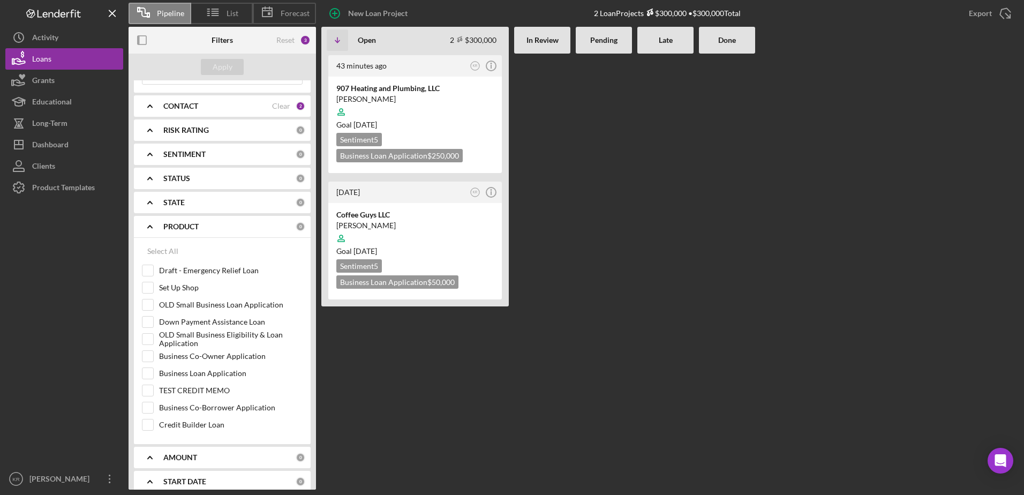
click at [233, 113] on div "CONTACT Clear 2" at bounding box center [234, 105] width 142 height 21
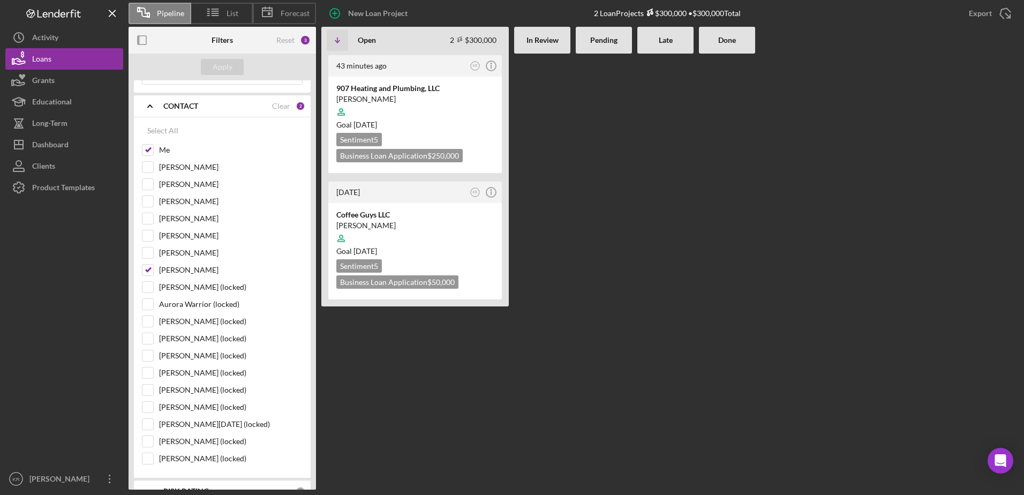
click at [206, 104] on div "CONTACT" at bounding box center [217, 106] width 109 height 9
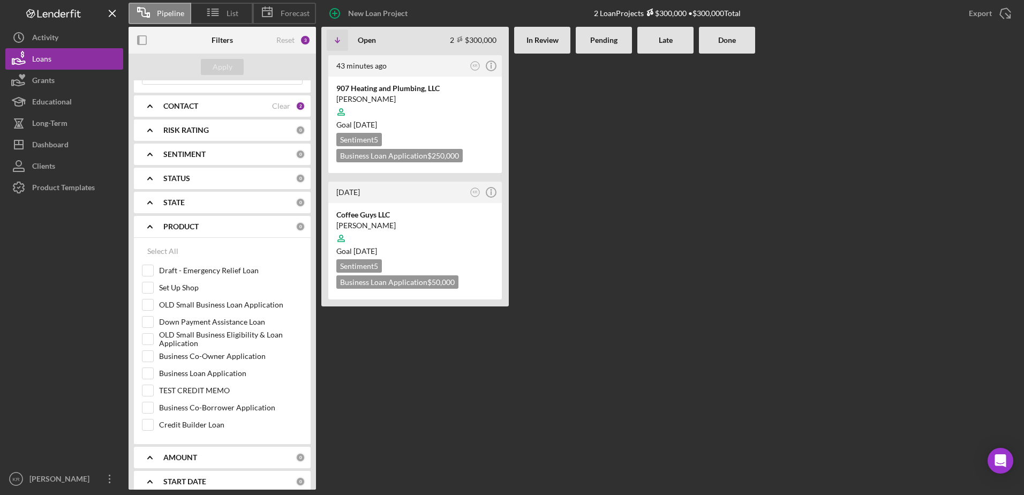
click at [206, 154] on div "SENTIMENT" at bounding box center [229, 154] width 132 height 9
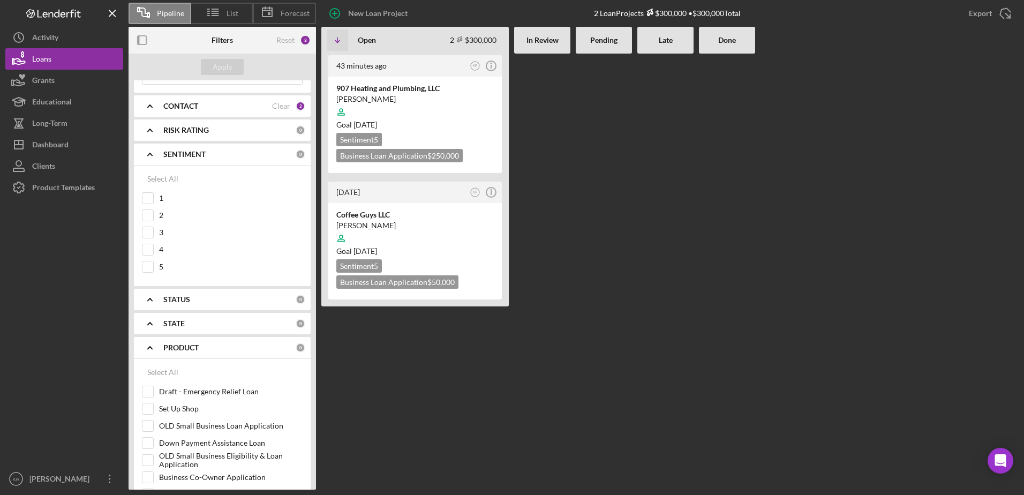
click at [203, 130] on b "RISK RATING" at bounding box center [186, 130] width 46 height 9
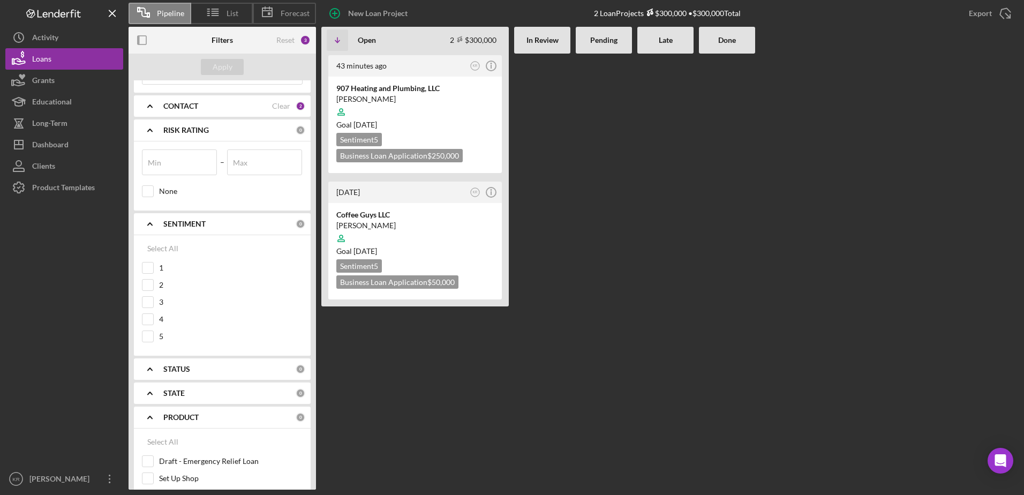
click at [203, 128] on b "RISK RATING" at bounding box center [186, 130] width 46 height 9
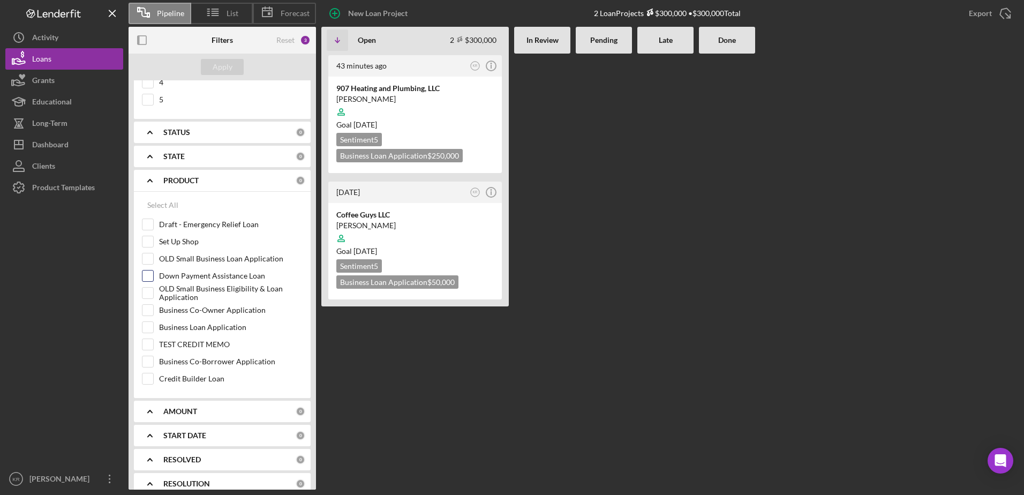
scroll to position [290, 0]
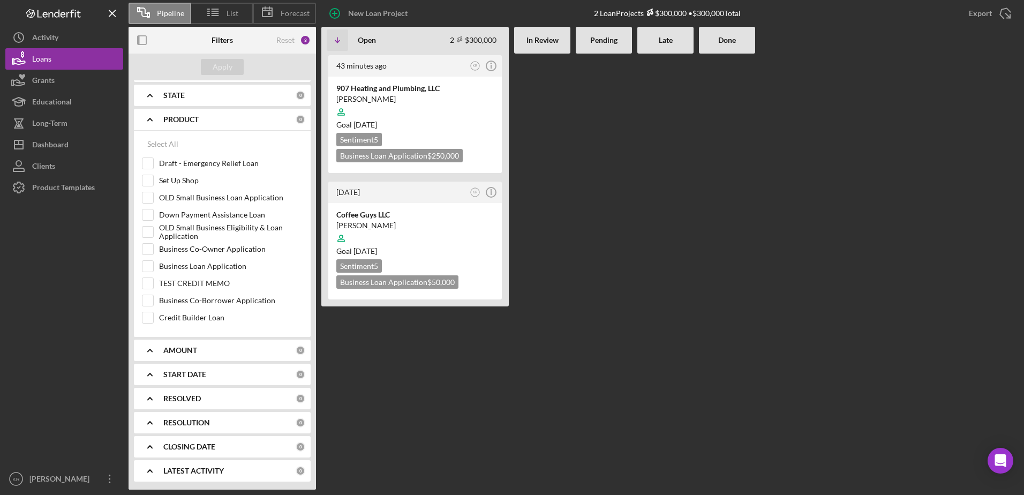
click at [207, 374] on div "START DATE" at bounding box center [229, 374] width 132 height 9
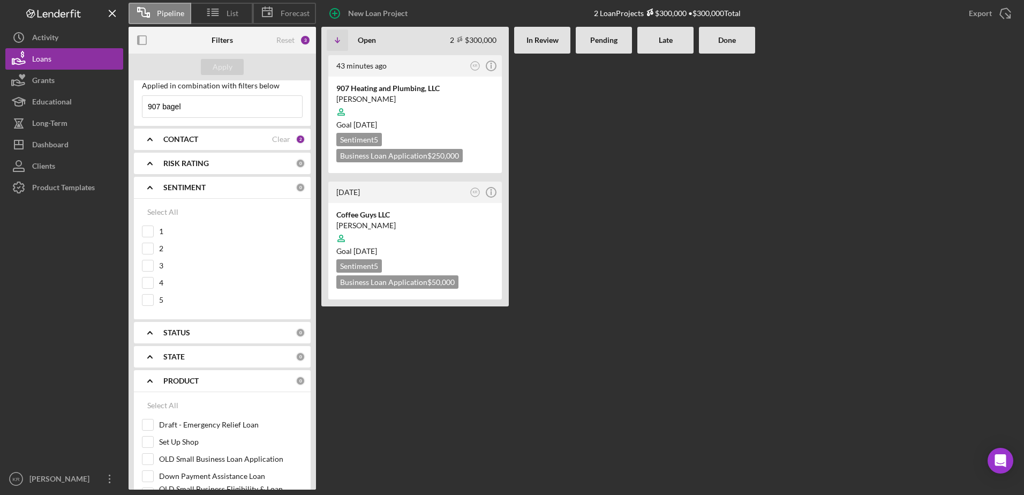
scroll to position [54, 0]
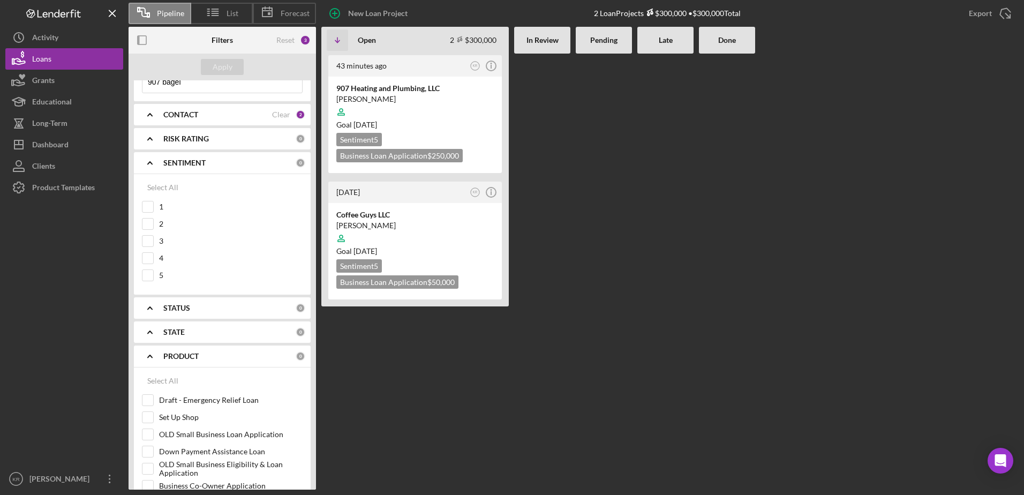
click at [147, 349] on icon "Icon/Expander" at bounding box center [150, 356] width 27 height 27
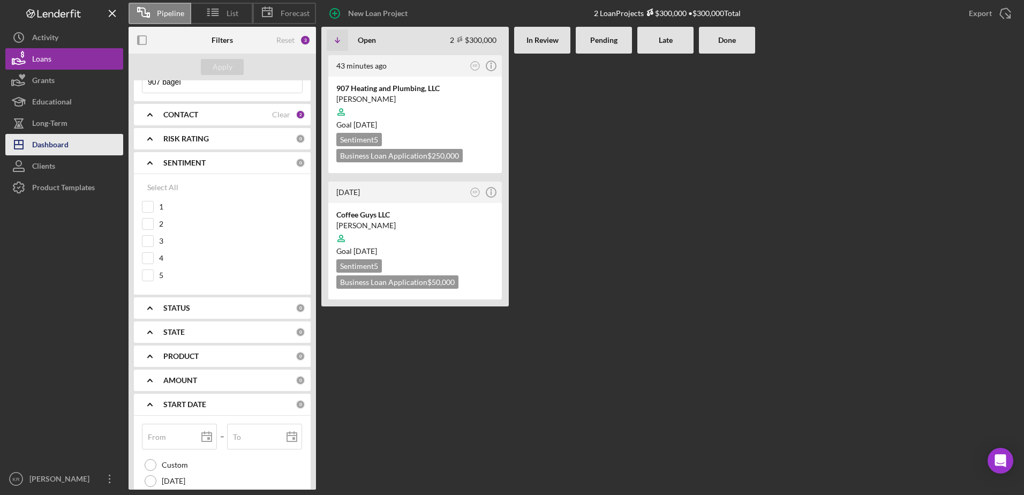
click at [25, 135] on icon "Icon/Dashboard" at bounding box center [18, 144] width 27 height 27
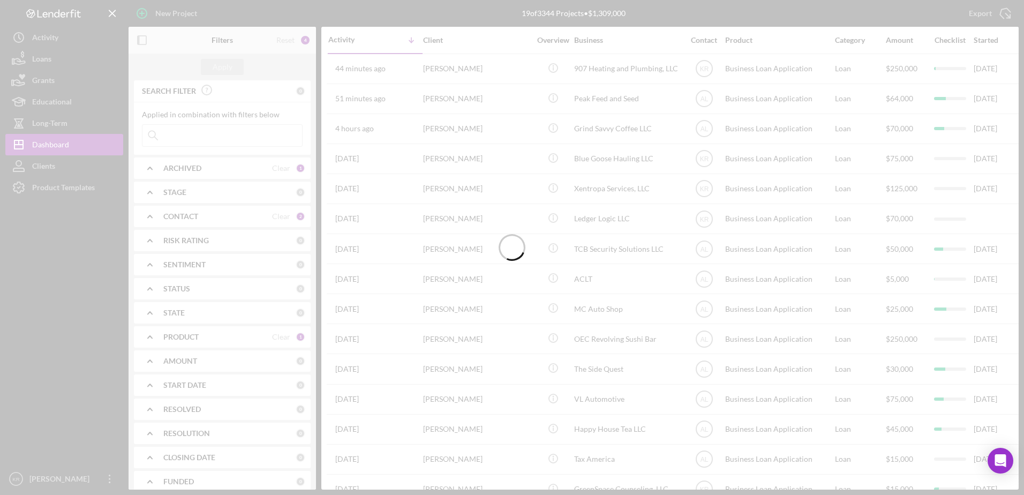
click at [216, 169] on div at bounding box center [512, 247] width 1024 height 495
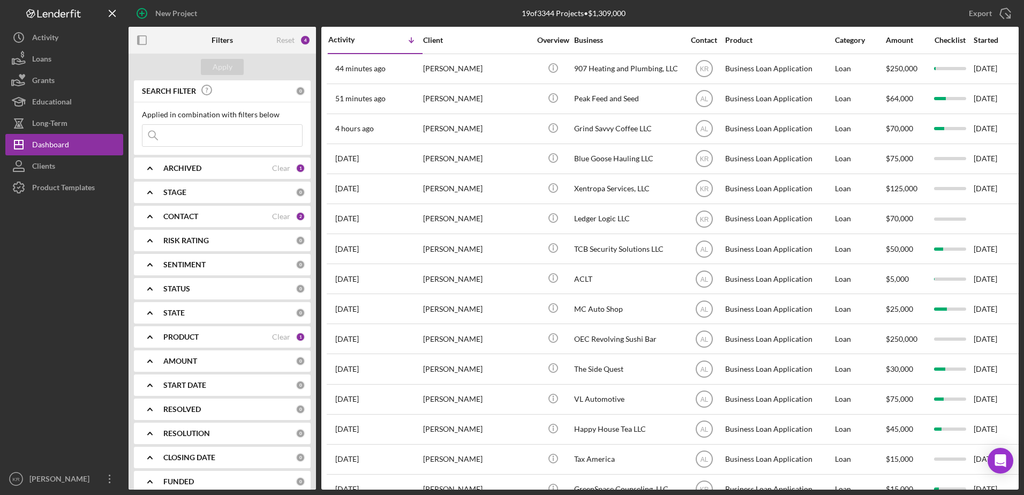
click at [211, 166] on div "ARCHIVED" at bounding box center [217, 168] width 109 height 9
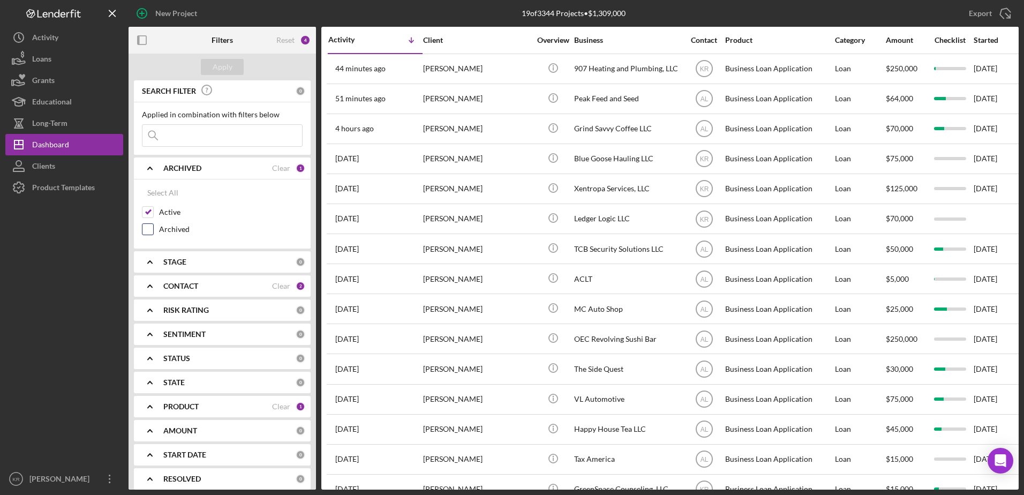
click at [160, 229] on label "Archived" at bounding box center [230, 229] width 143 height 11
click at [153, 229] on input "Archived" at bounding box center [147, 229] width 11 height 11
checkbox input "true"
click at [209, 141] on input at bounding box center [222, 135] width 160 height 21
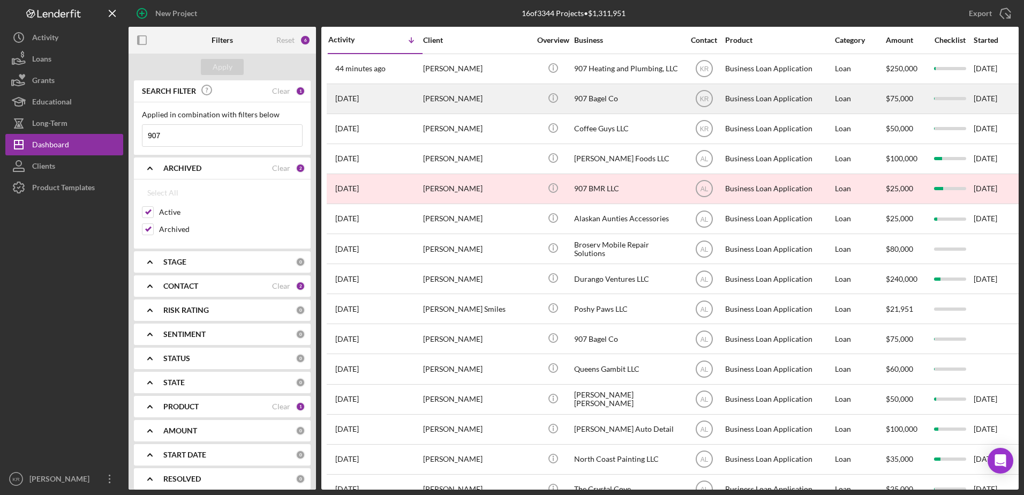
type input "907"
click at [427, 91] on div "[PERSON_NAME]" at bounding box center [476, 99] width 107 height 28
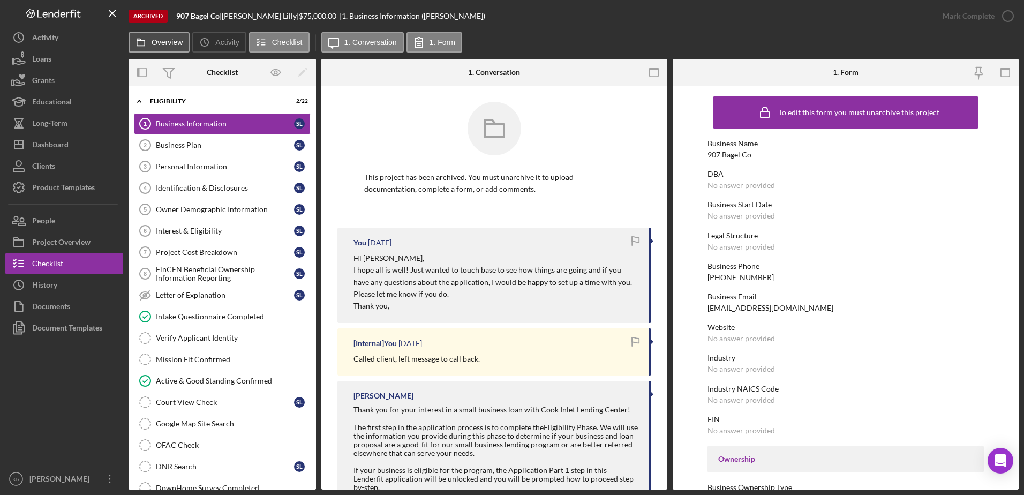
click at [147, 46] on icon at bounding box center [140, 42] width 21 height 21
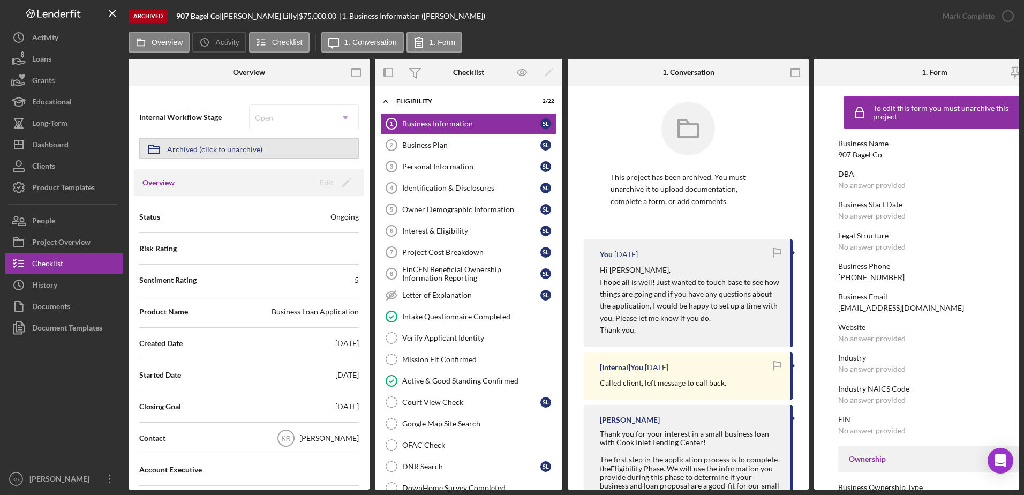
click at [223, 157] on div "Archived (click to unarchive)" at bounding box center [214, 148] width 95 height 19
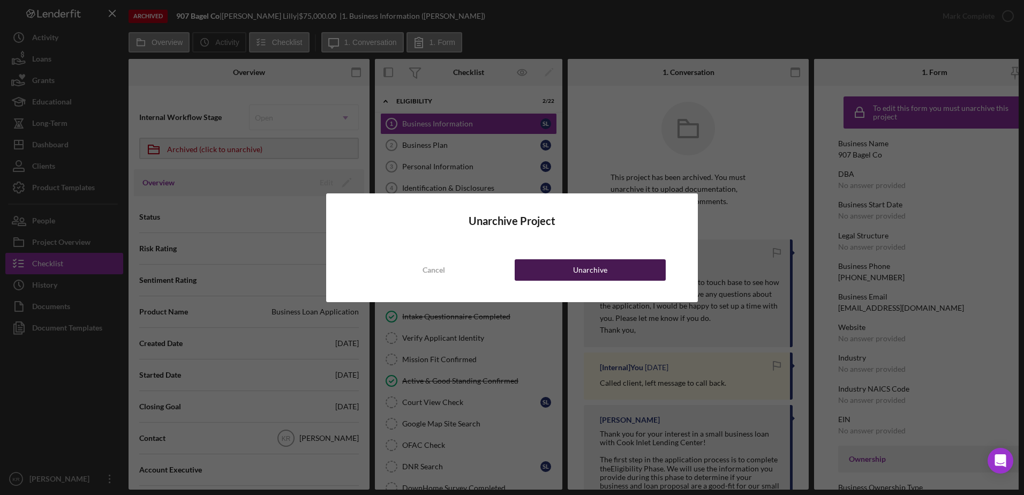
click at [544, 276] on button "Unarchive" at bounding box center [589, 269] width 151 height 21
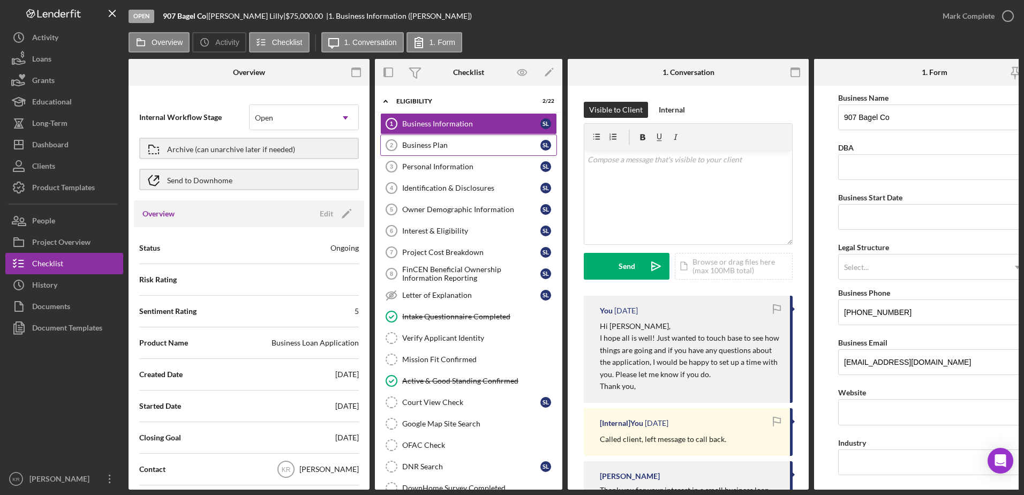
click at [445, 150] on link "Business Plan 2 Business Plan S L" at bounding box center [468, 144] width 177 height 21
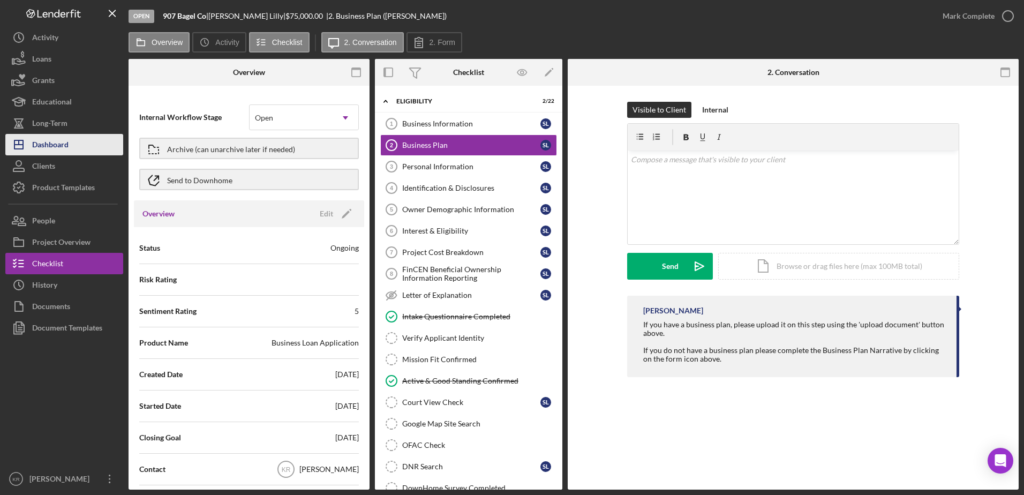
click at [66, 142] on div "Dashboard" at bounding box center [50, 146] width 36 height 24
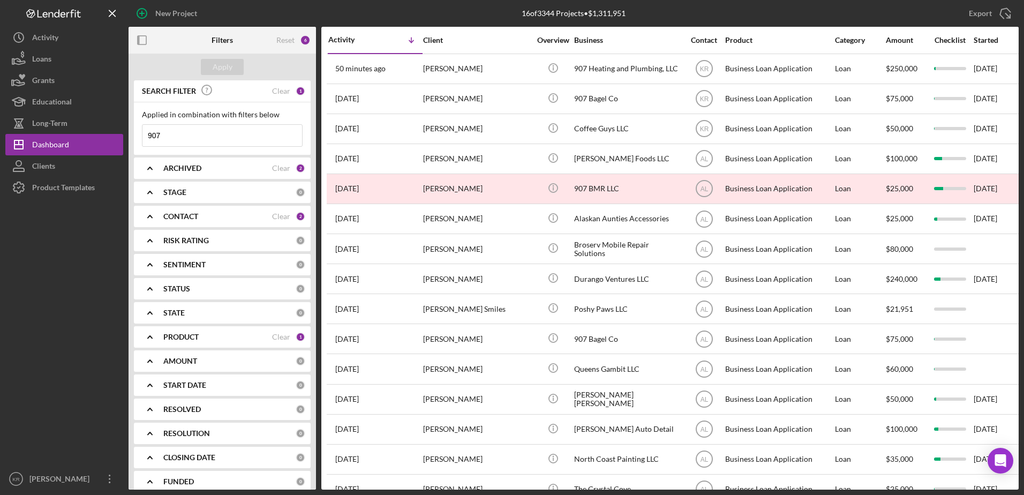
click at [203, 165] on div "ARCHIVED" at bounding box center [217, 168] width 109 height 9
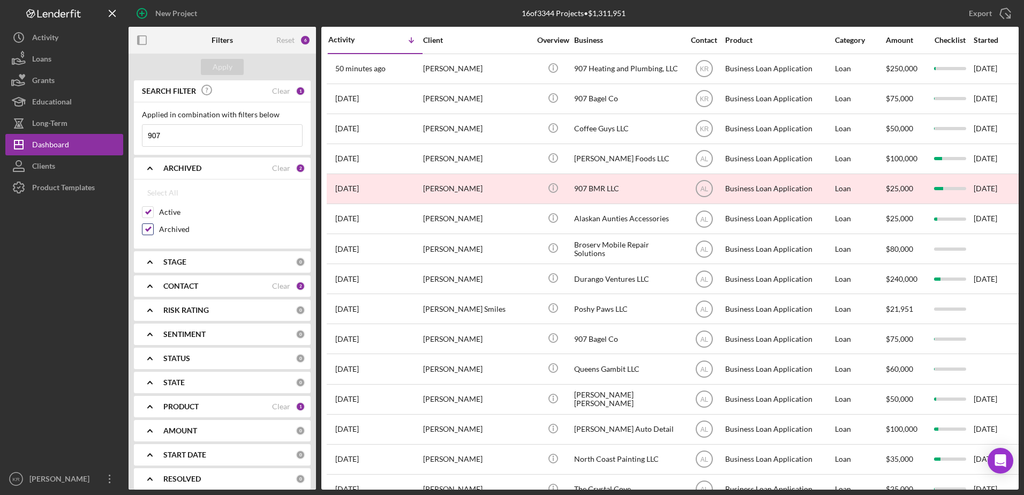
click at [180, 224] on label "Archived" at bounding box center [230, 229] width 143 height 11
click at [153, 224] on input "Archived" at bounding box center [147, 229] width 11 height 11
checkbox input "false"
click at [225, 64] on div "Apply" at bounding box center [223, 67] width 20 height 16
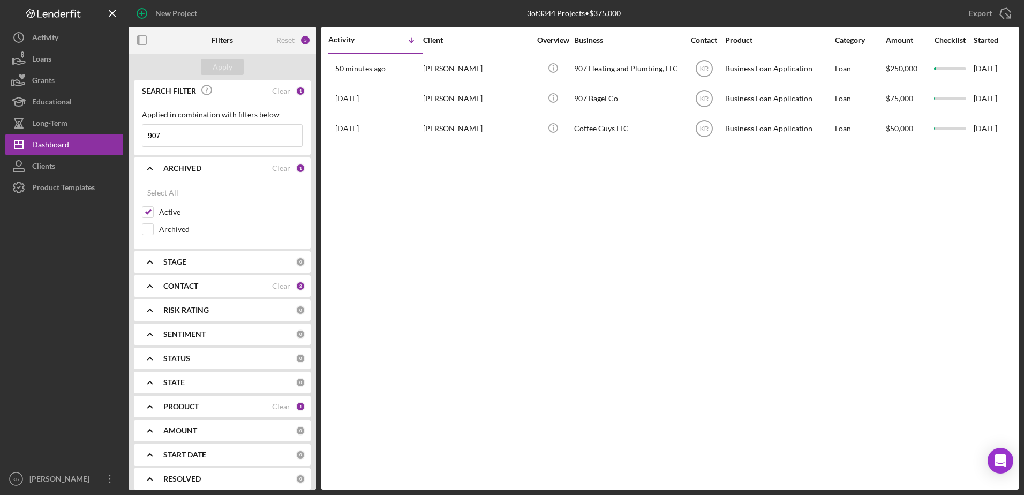
click at [268, 90] on div "SEARCH FILTER" at bounding box center [205, 91] width 133 height 24
click at [284, 93] on div "Clear" at bounding box center [281, 91] width 18 height 9
click at [62, 150] on div "Dashboard" at bounding box center [50, 146] width 37 height 24
drag, startPoint x: 197, startPoint y: 307, endPoint x: 198, endPoint y: 297, distance: 9.7
click at [197, 306] on b "RISK RATING" at bounding box center [186, 310] width 46 height 9
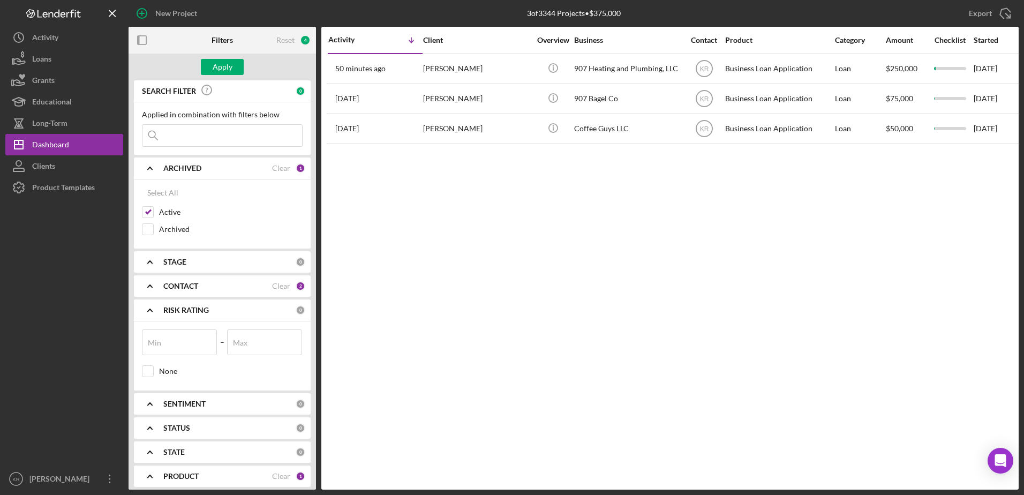
click at [198, 295] on div "CONTACT Clear 2" at bounding box center [234, 285] width 142 height 21
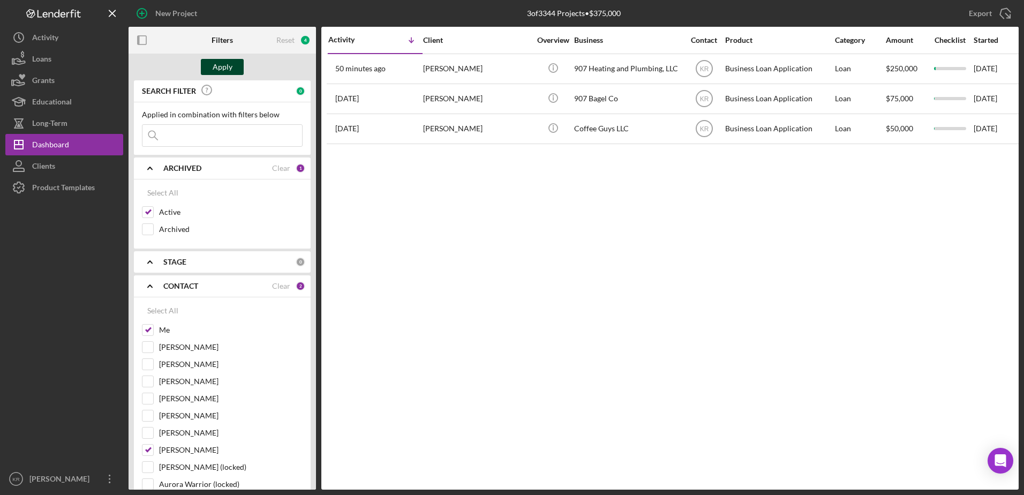
click at [231, 72] on button "Apply" at bounding box center [222, 67] width 43 height 16
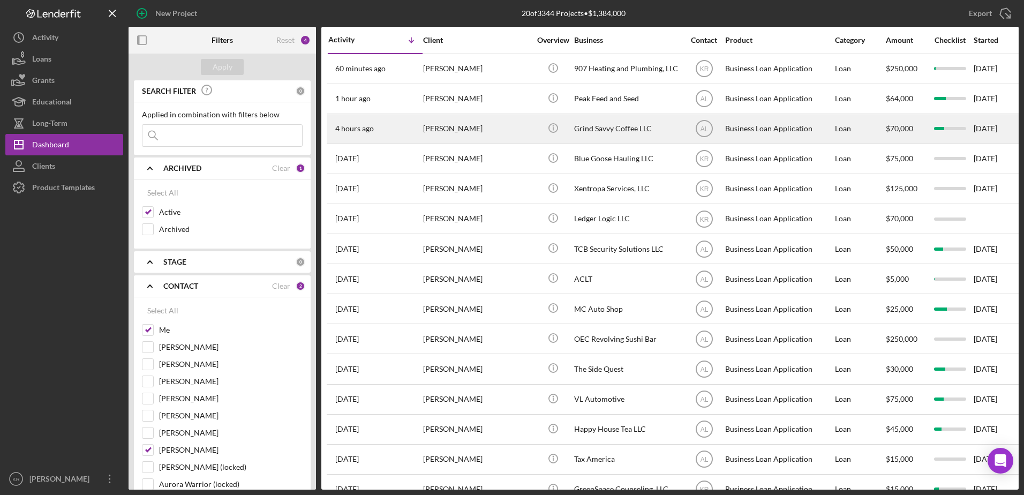
drag, startPoint x: 480, startPoint y: 125, endPoint x: 483, endPoint y: 137, distance: 11.6
click at [483, 137] on div "[PERSON_NAME]" at bounding box center [476, 129] width 107 height 28
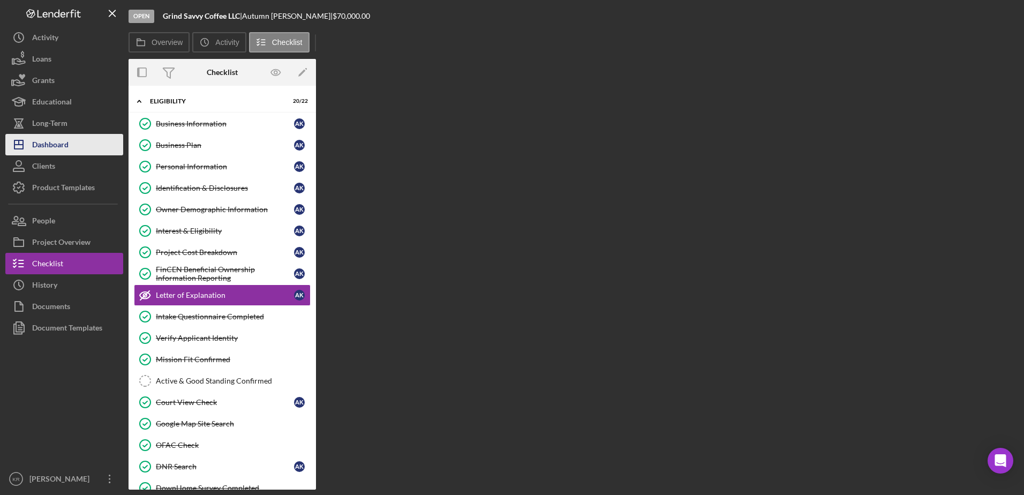
scroll to position [7, 0]
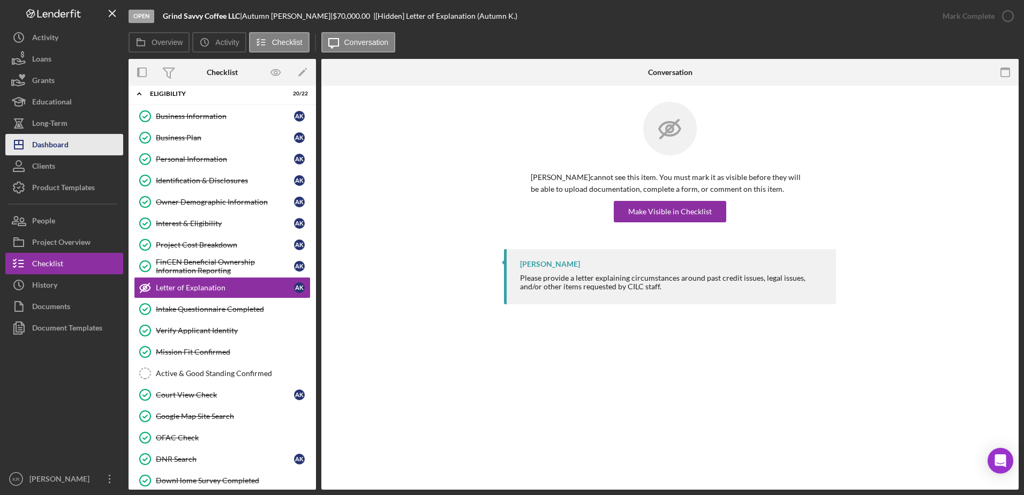
click at [62, 149] on div "Dashboard" at bounding box center [50, 146] width 36 height 24
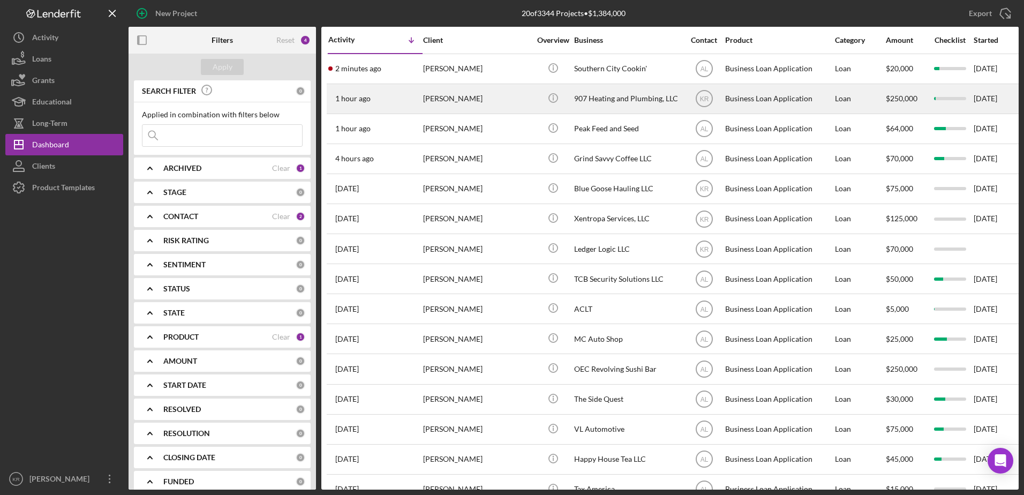
click at [479, 111] on div "[PERSON_NAME]" at bounding box center [476, 99] width 107 height 28
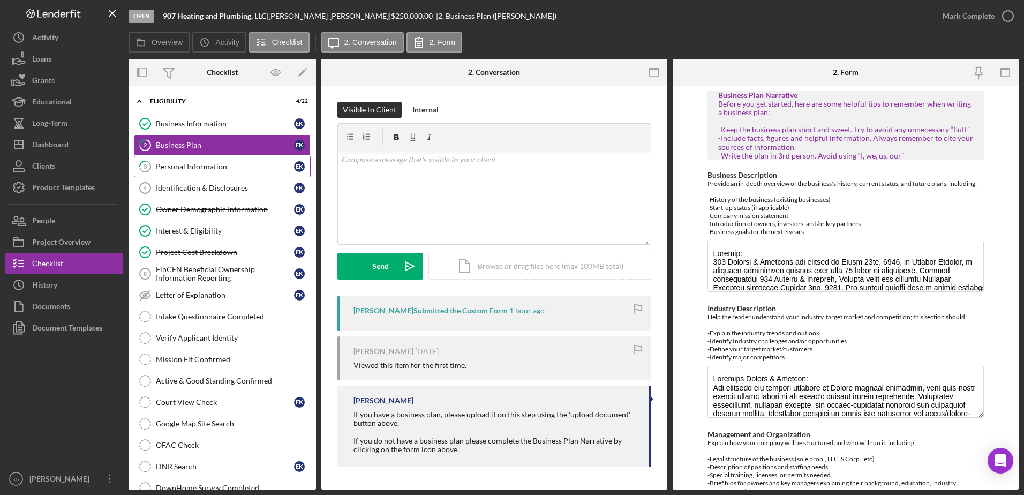
click at [201, 175] on link "3 Personal Information E K" at bounding box center [222, 166] width 177 height 21
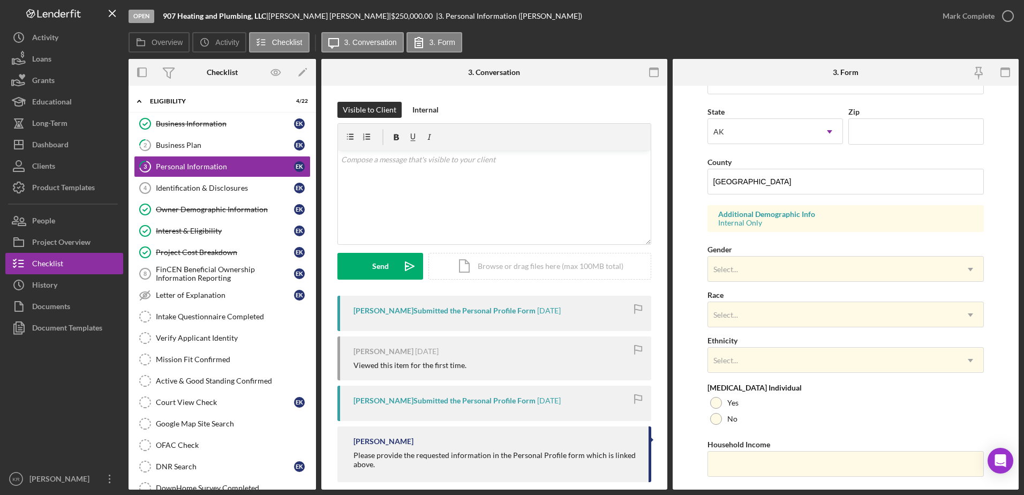
scroll to position [311, 0]
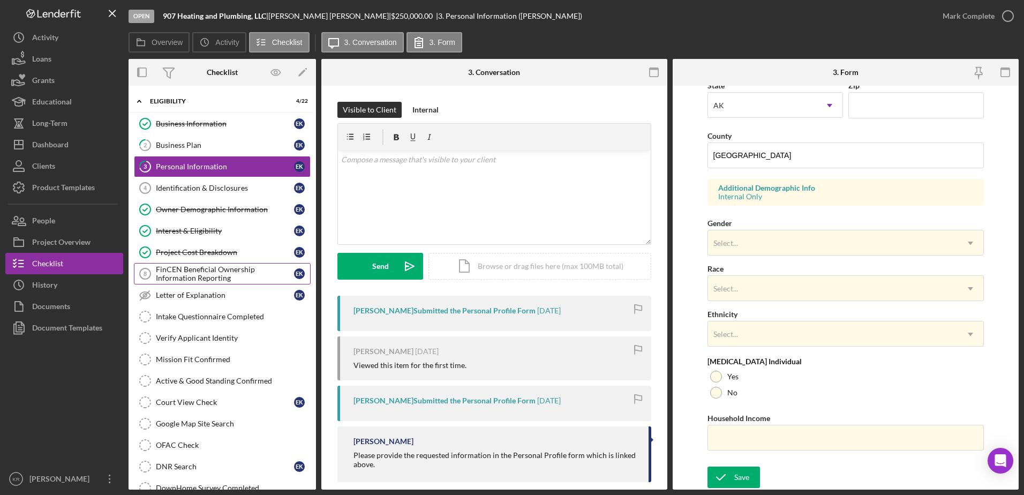
click at [203, 274] on div "FinCEN Beneficial Ownership Information Reporting" at bounding box center [225, 273] width 138 height 17
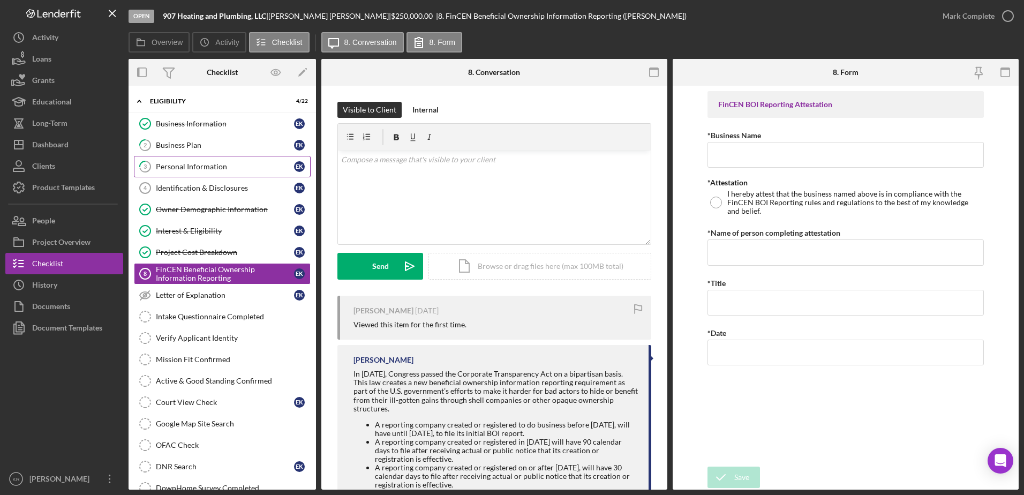
click at [161, 171] on link "3 Personal Information E K" at bounding box center [222, 166] width 177 height 21
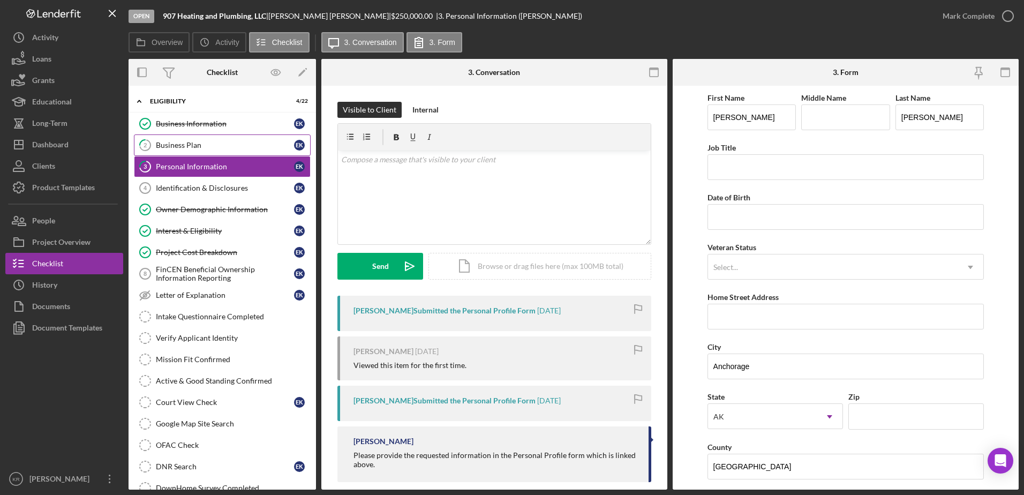
click at [215, 153] on link "2 Business Plan E K" at bounding box center [222, 144] width 177 height 21
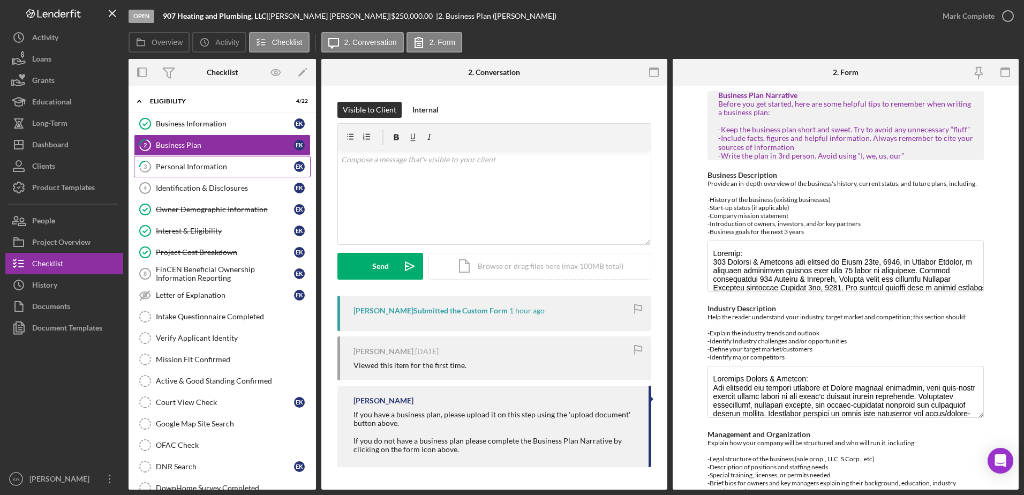
click at [200, 175] on link "3 Personal Information E K" at bounding box center [222, 166] width 177 height 21
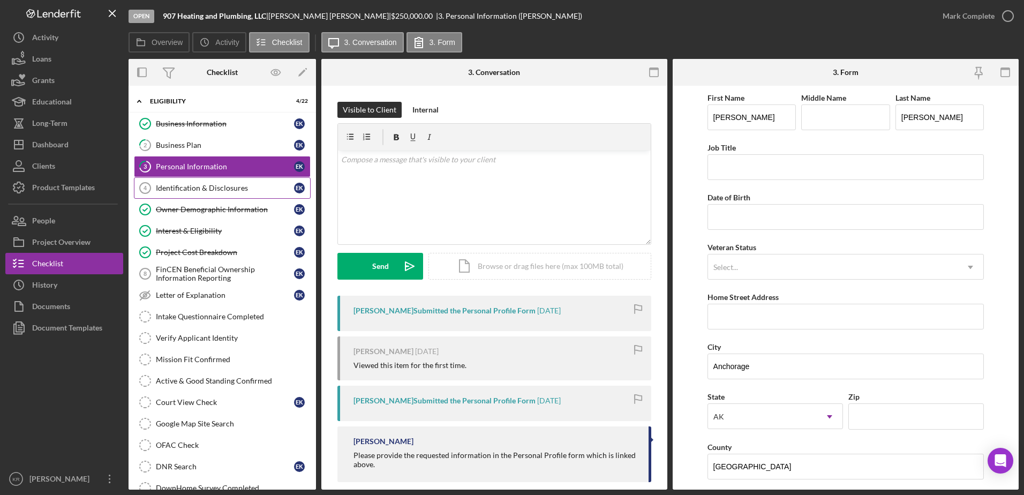
click at [189, 188] on div "Identification & Disclosures" at bounding box center [225, 188] width 138 height 9
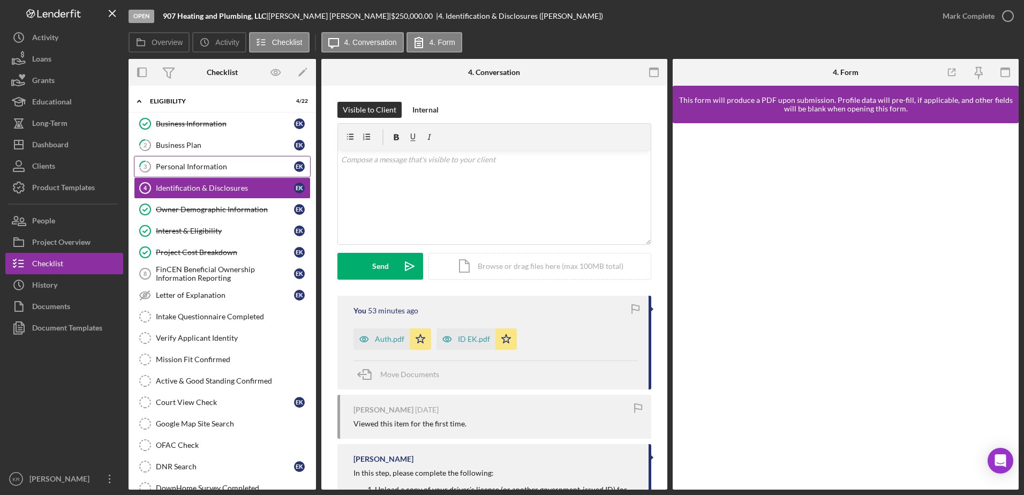
click at [196, 171] on link "3 Personal Information E K" at bounding box center [222, 166] width 177 height 21
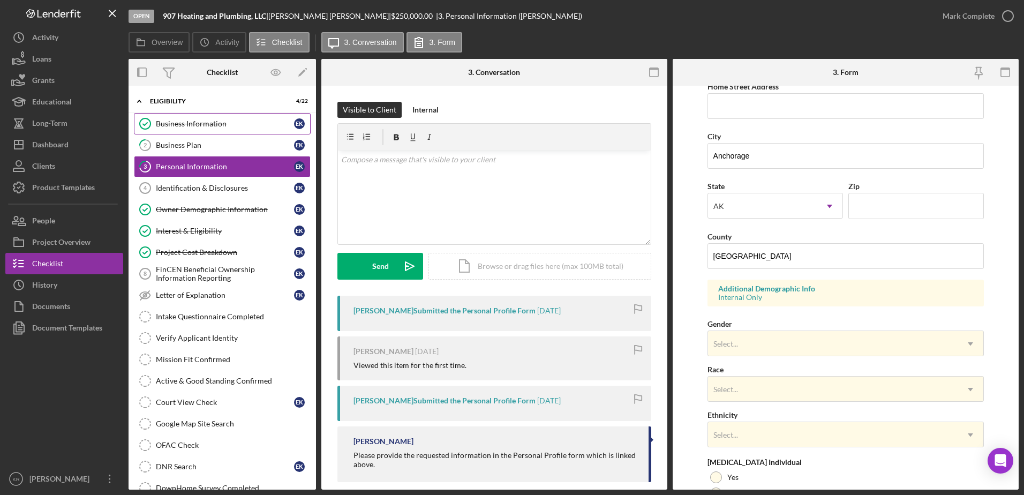
scroll to position [97, 0]
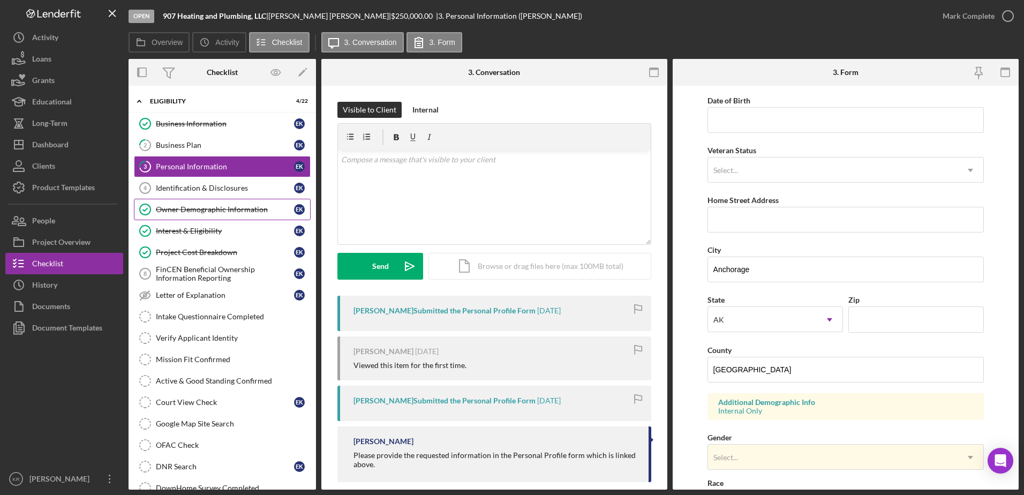
click at [221, 205] on div "Owner Demographic Information" at bounding box center [225, 209] width 138 height 9
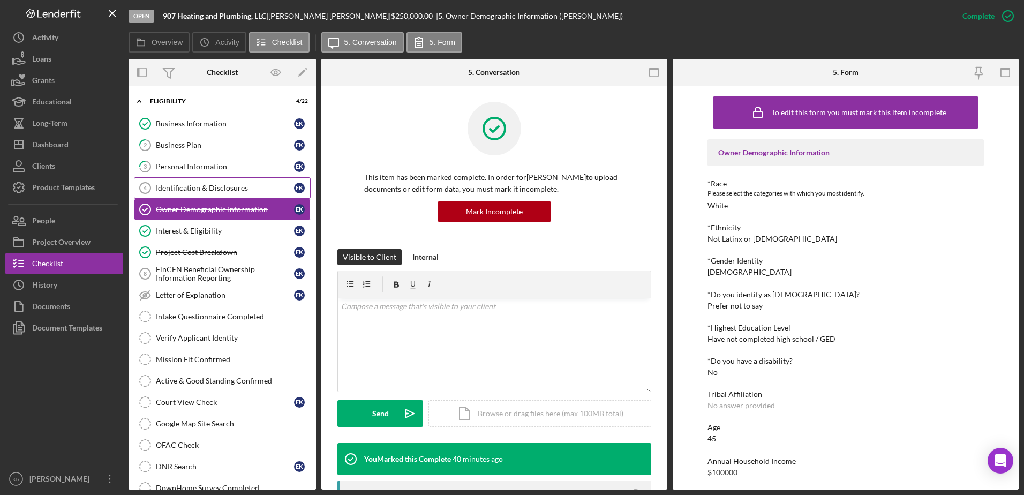
click at [233, 191] on div "Identification & Disclosures" at bounding box center [225, 188] width 138 height 9
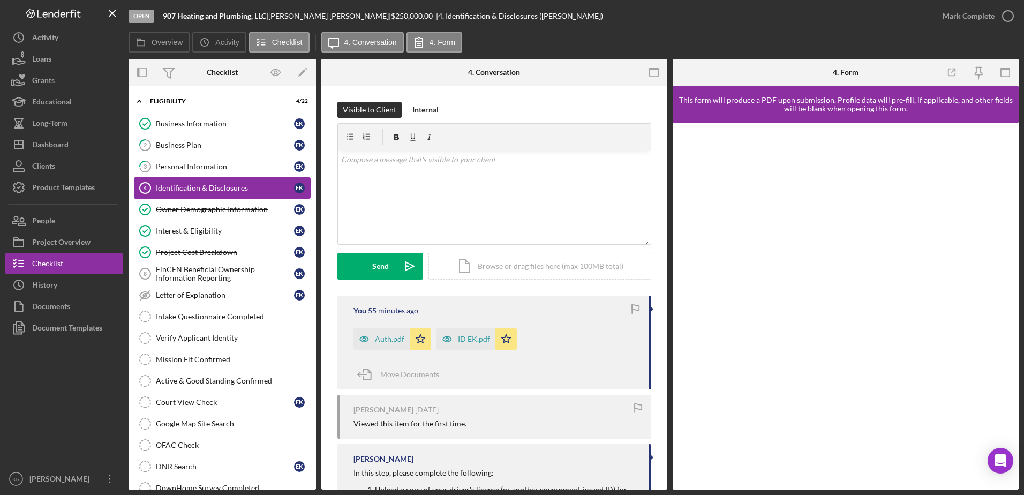
drag, startPoint x: 179, startPoint y: 169, endPoint x: 176, endPoint y: 180, distance: 11.3
click at [176, 179] on div "Business Information Business Information E K 2 Business Plan E K 3 Personal In…" at bounding box center [221, 351] width 187 height 476
click at [178, 175] on link "3 Personal Information E K" at bounding box center [222, 166] width 177 height 21
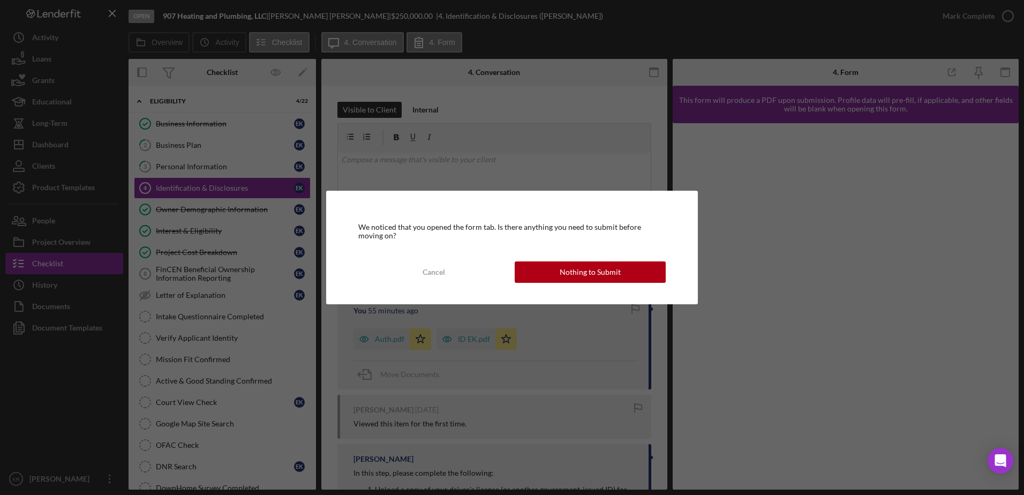
click at [578, 245] on div "We noticed that you opened the form tab. Is there anything you need to submit b…" at bounding box center [512, 247] width 372 height 113
click at [575, 263] on div "Nothing to Submit" at bounding box center [589, 271] width 61 height 21
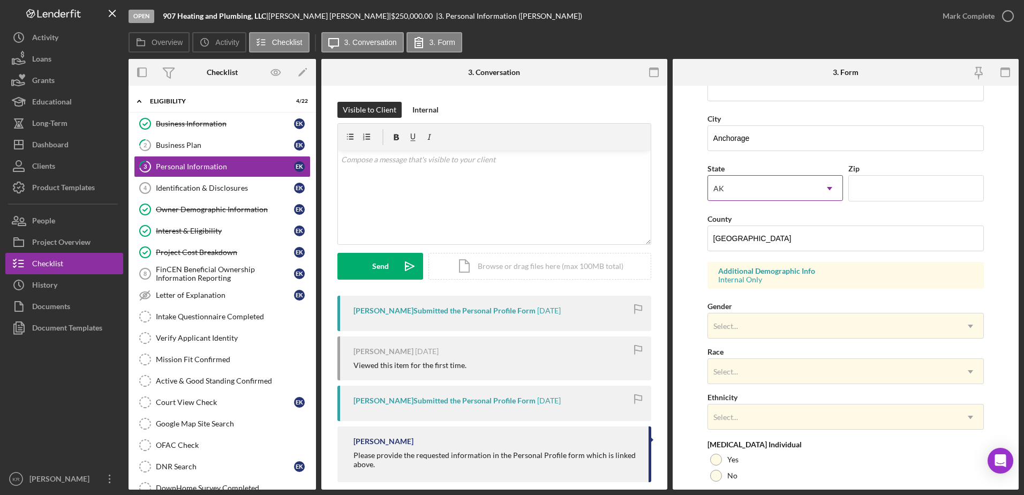
scroll to position [97, 0]
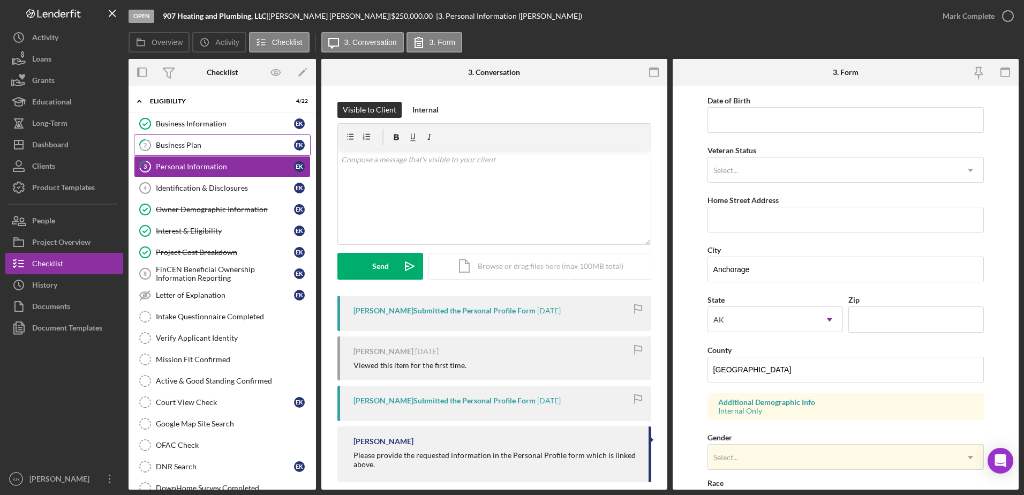
click at [194, 150] on link "2 Business Plan E K" at bounding box center [222, 144] width 177 height 21
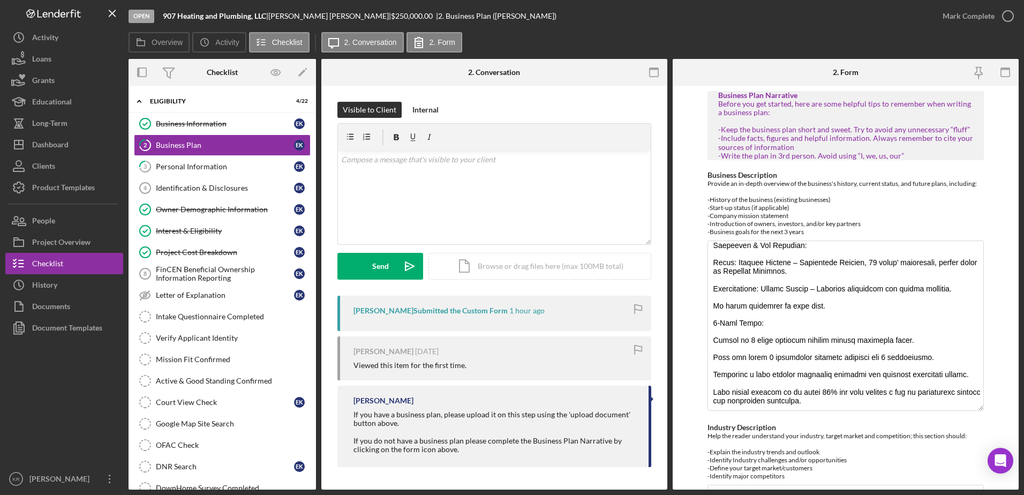
scroll to position [112, 0]
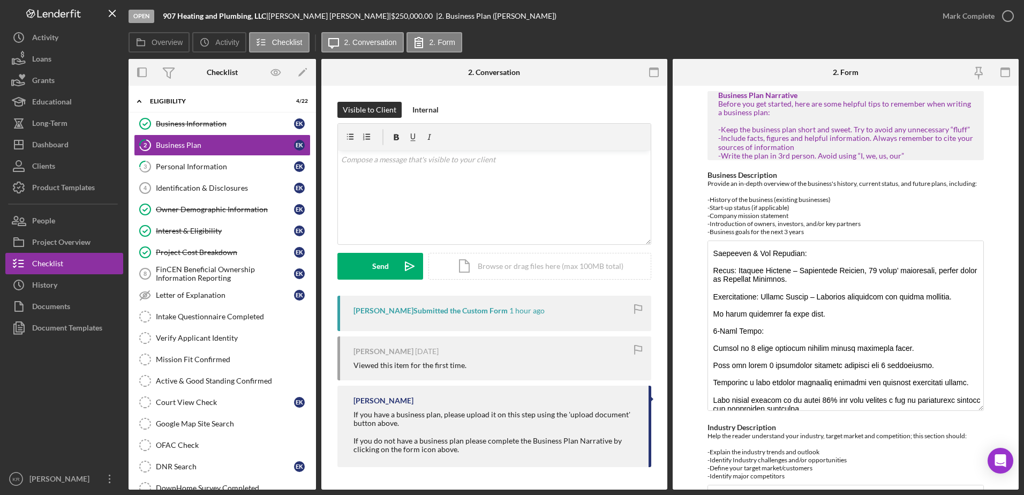
drag, startPoint x: 974, startPoint y: 289, endPoint x: 986, endPoint y: 414, distance: 125.2
click at [986, 418] on form "Business Plan Narrative Before you get started, here are some helpful tips to r…" at bounding box center [845, 288] width 346 height 404
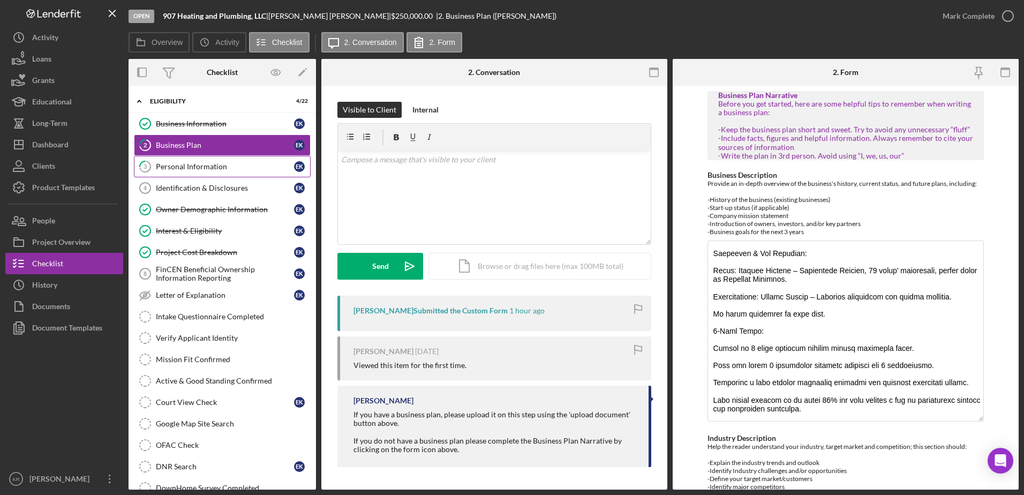
click at [186, 168] on div "Personal Information" at bounding box center [225, 166] width 138 height 9
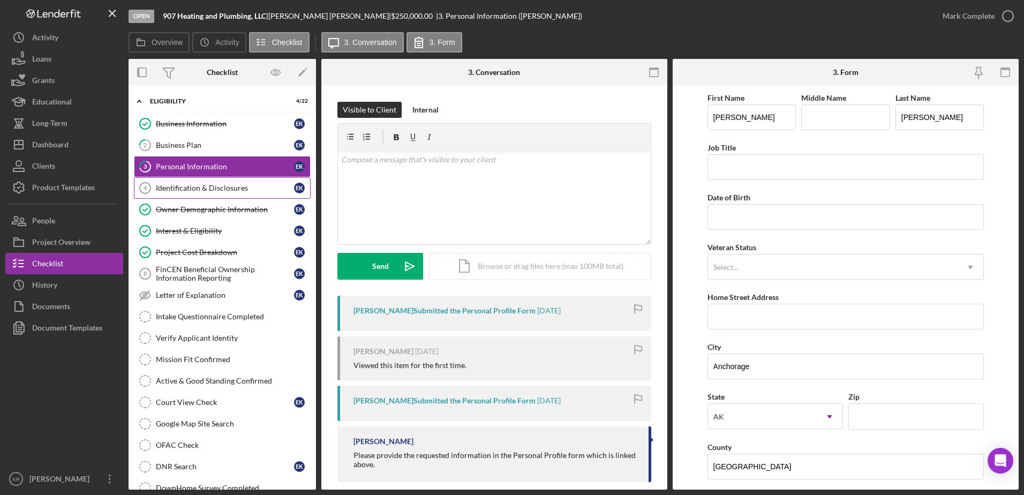
click at [215, 179] on link "Identification & Disclosures 4 Identification & Disclosures E K" at bounding box center [222, 187] width 177 height 21
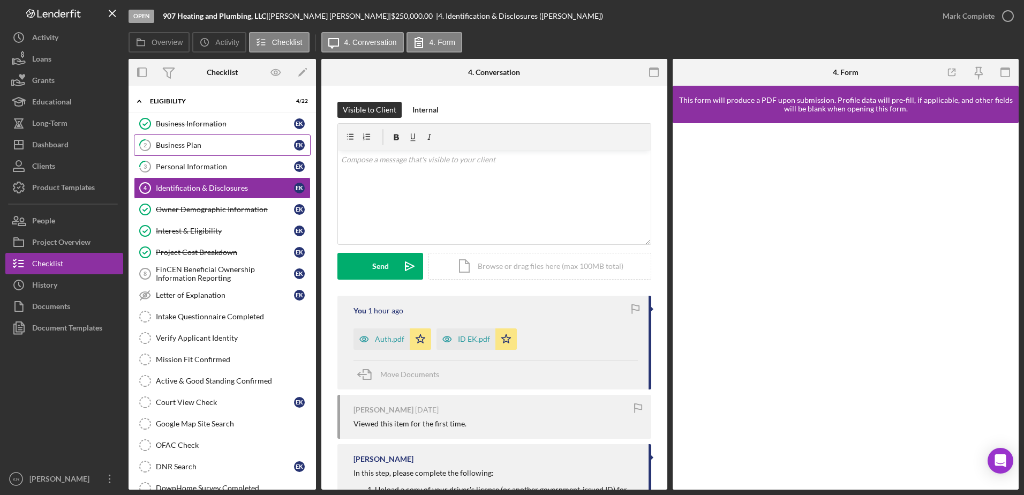
click at [180, 149] on div "Business Plan" at bounding box center [225, 145] width 138 height 9
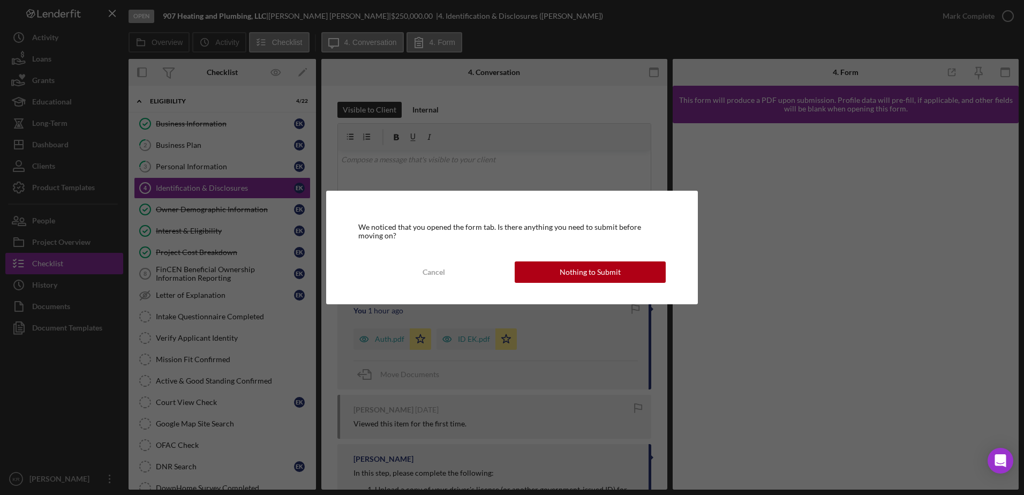
click at [557, 285] on div "We noticed that you opened the form tab. Is there anything you need to submit b…" at bounding box center [512, 247] width 372 height 113
click at [560, 279] on button "Nothing to Submit" at bounding box center [589, 271] width 151 height 21
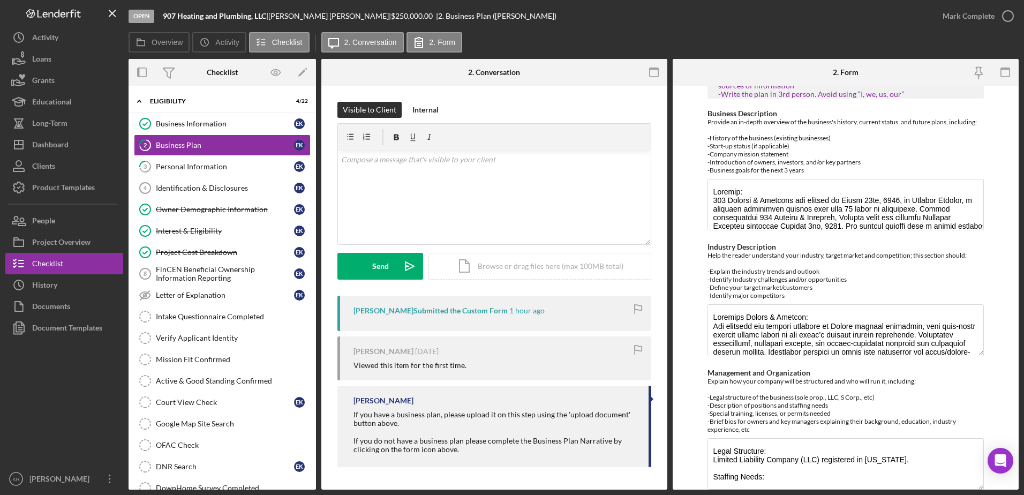
scroll to position [41, 0]
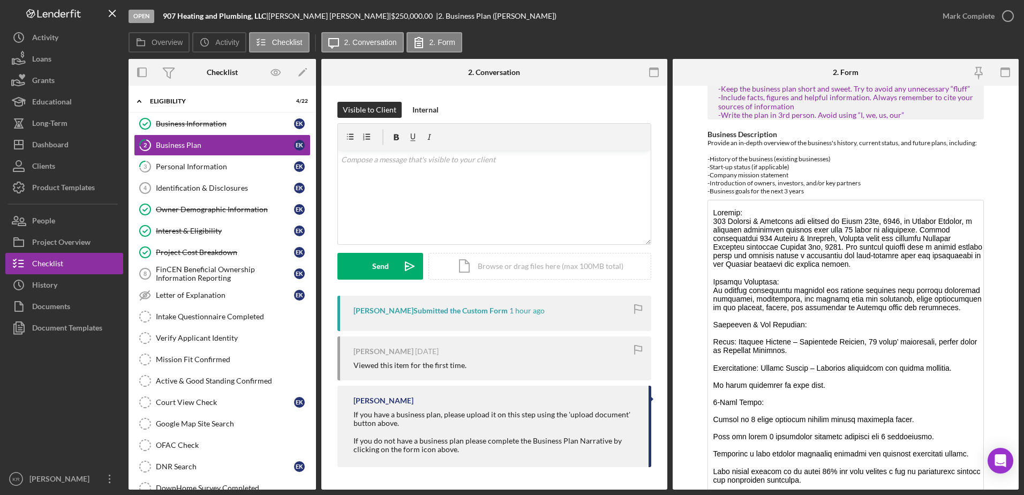
drag, startPoint x: 977, startPoint y: 249, endPoint x: 957, endPoint y: 522, distance: 273.8
click at [957, 494] on html "Open 907 Heating and Plumbing, LLC | [PERSON_NAME] | $250,000.00 | 2. Business …" at bounding box center [512, 247] width 1024 height 495
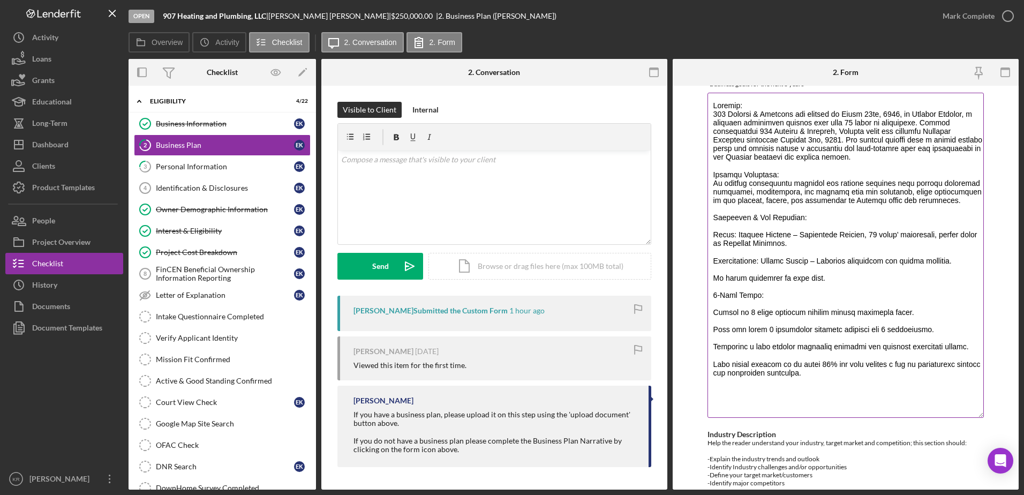
scroll to position [415, 0]
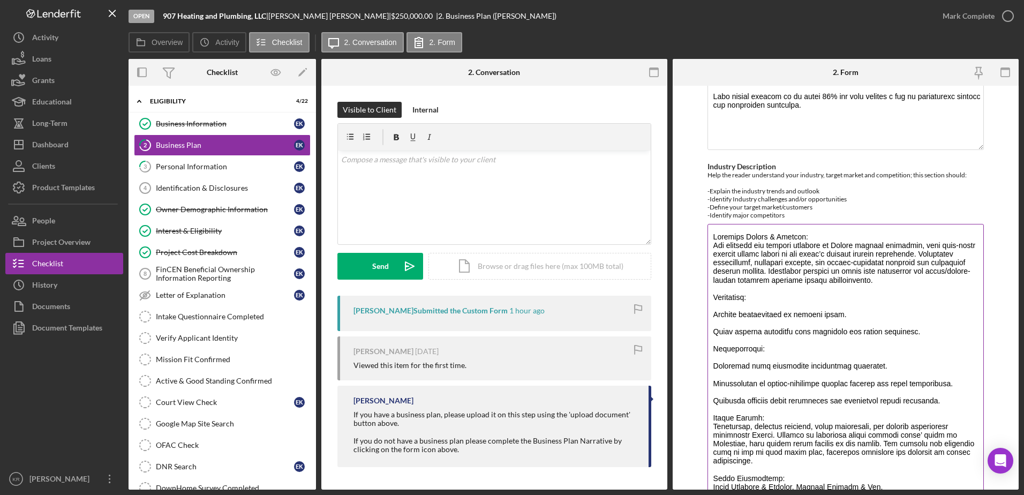
drag, startPoint x: 976, startPoint y: 272, endPoint x: 844, endPoint y: 451, distance: 222.4
click at [942, 494] on html "Open 907 Heating and Plumbing, LLC | [PERSON_NAME] | $250,000.00 | 2. Business …" at bounding box center [512, 247] width 1024 height 495
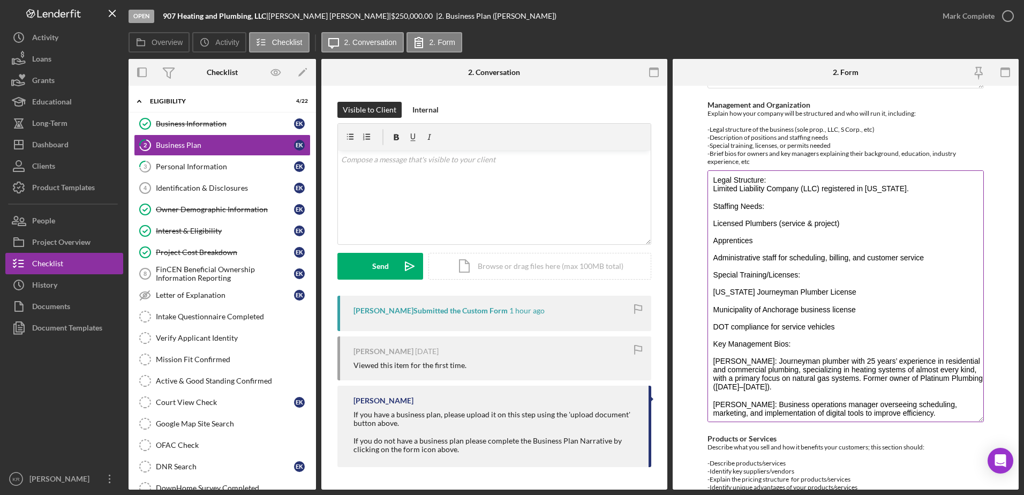
scroll to position [0, 0]
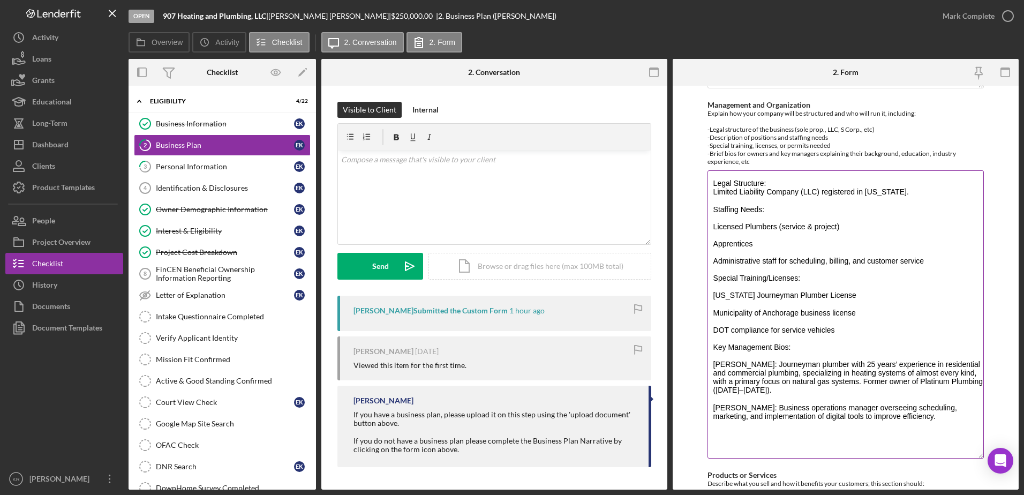
drag, startPoint x: 977, startPoint y: 219, endPoint x: 948, endPoint y: 427, distance: 210.3
click at [959, 451] on textarea "Legal Structure: Limited Liability Company (LLC) registered in [US_STATE]. Staf…" at bounding box center [845, 314] width 277 height 288
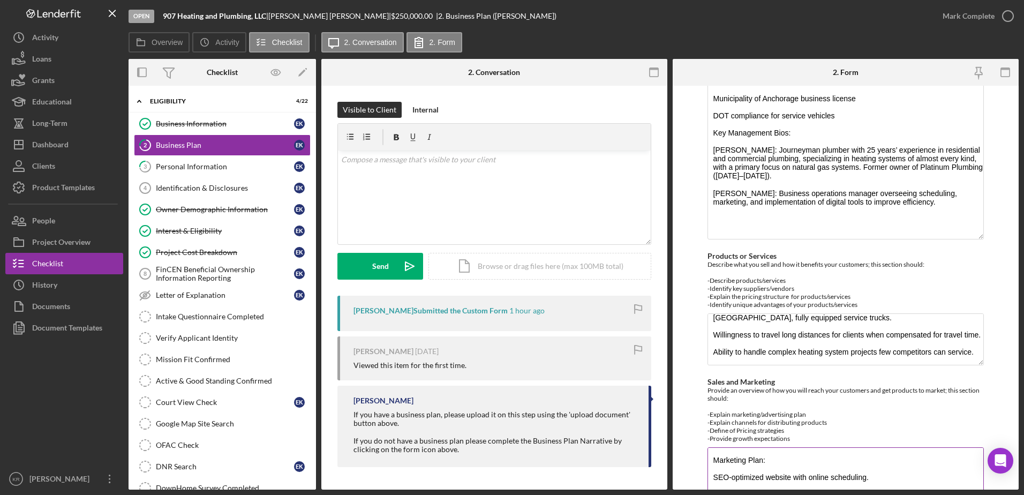
scroll to position [1108, 0]
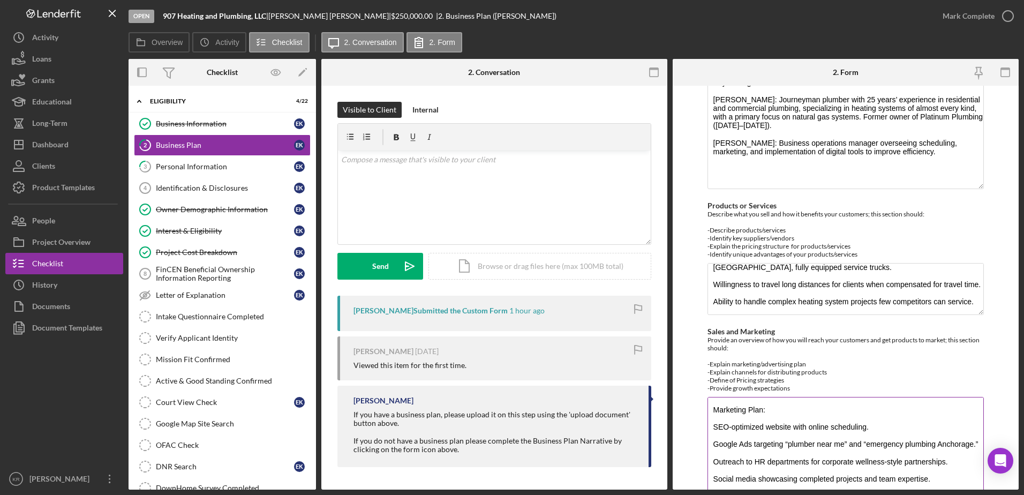
drag, startPoint x: 974, startPoint y: 445, endPoint x: 749, endPoint y: 382, distance: 232.9
click at [931, 494] on html "Open 907 Heating and Plumbing, LLC | [PERSON_NAME] | $250,000.00 | 2. Business …" at bounding box center [512, 247] width 1024 height 495
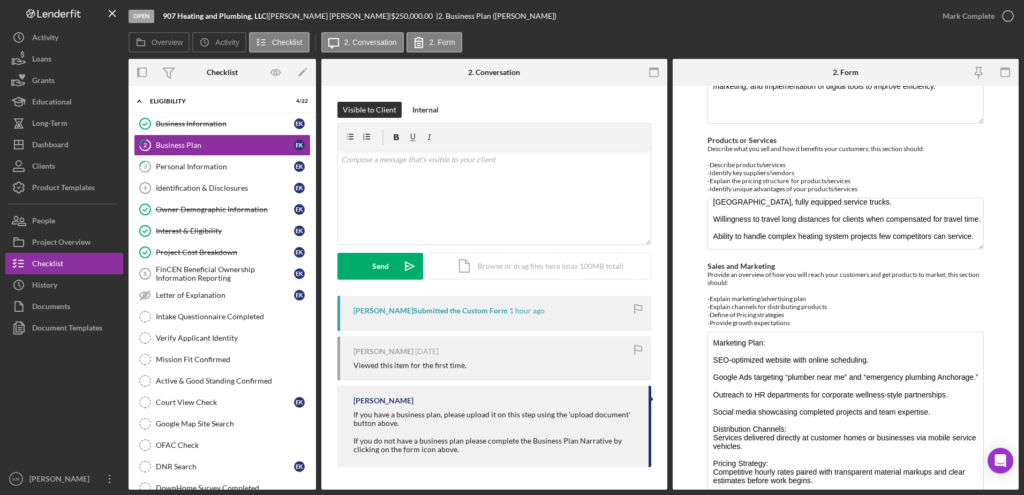
scroll to position [10, 0]
drag, startPoint x: 980, startPoint y: 443, endPoint x: 899, endPoint y: 385, distance: 99.4
click at [950, 494] on html "Open 907 Heating and Plumbing, LLC | [PERSON_NAME] | $250,000.00 | 2. Business …" at bounding box center [512, 247] width 1024 height 495
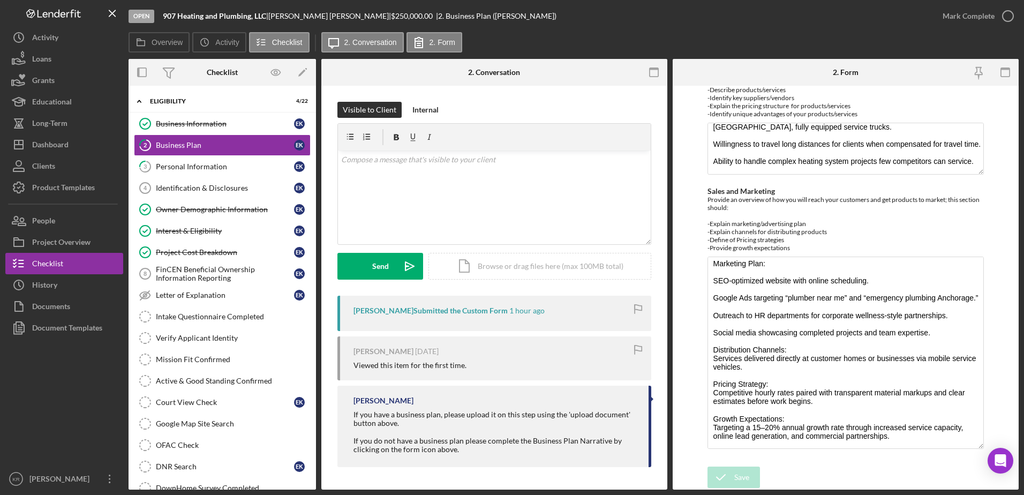
scroll to position [14, 0]
click at [170, 166] on div "Personal Information" at bounding box center [225, 166] width 138 height 9
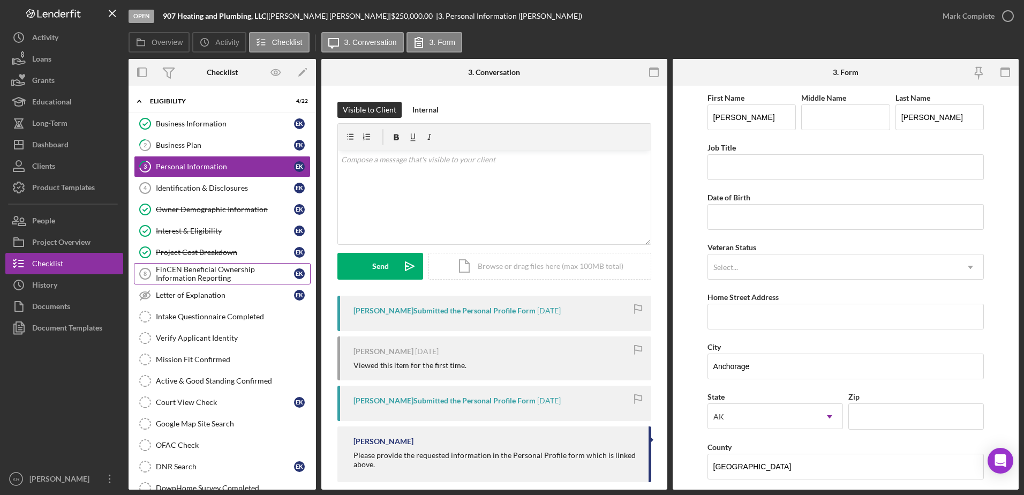
click at [179, 269] on div "FinCEN Beneficial Ownership Information Reporting" at bounding box center [225, 273] width 138 height 17
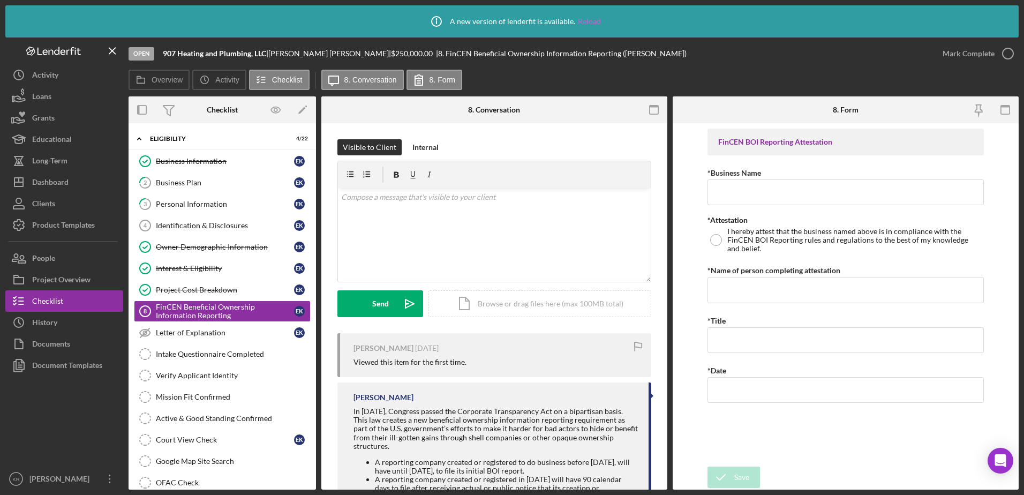
click at [595, 20] on link "Reload" at bounding box center [589, 21] width 23 height 9
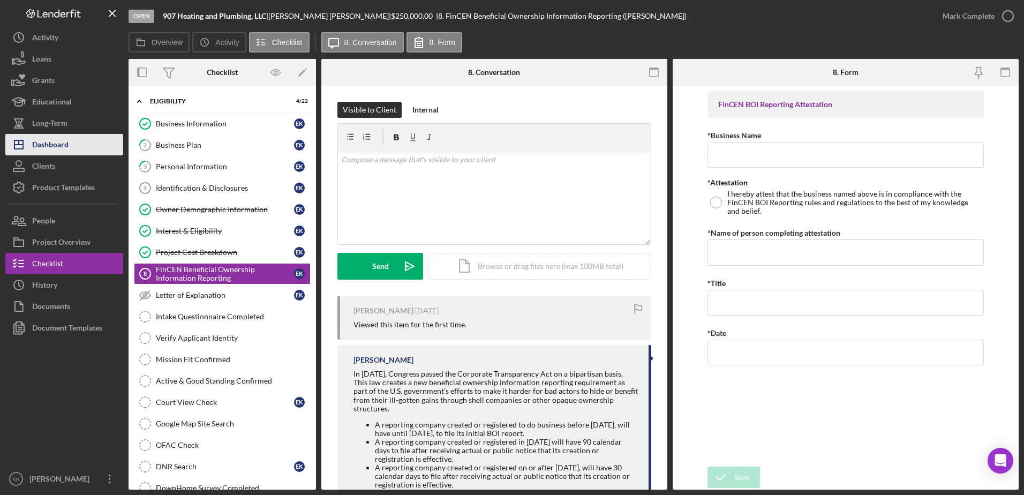
click at [77, 151] on button "Icon/Dashboard Dashboard" at bounding box center [64, 144] width 118 height 21
